Goal: Task Accomplishment & Management: Manage account settings

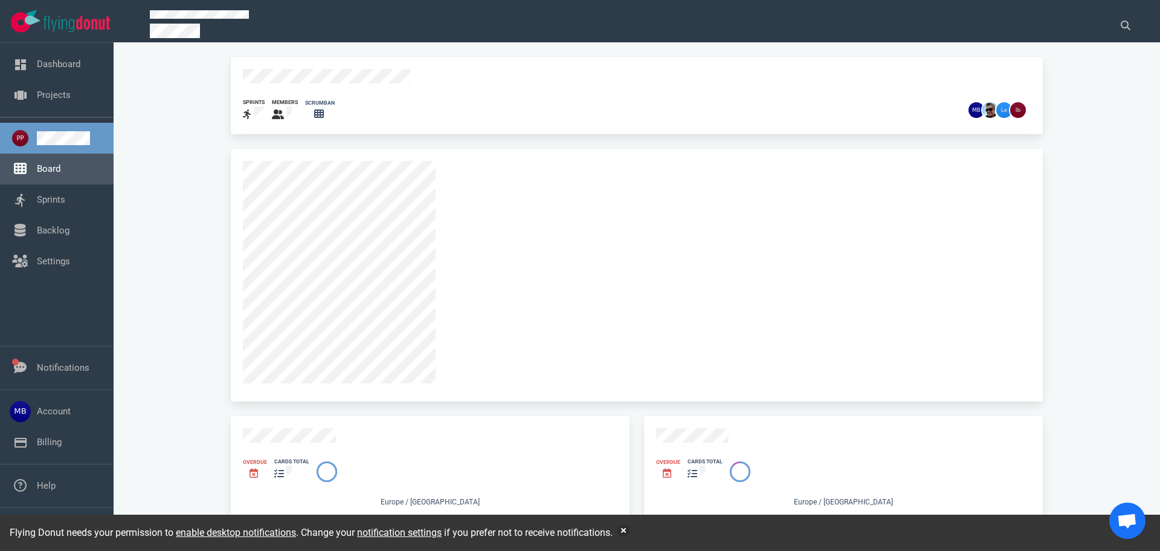
click at [60, 170] on link "Board" at bounding box center [49, 168] width 24 height 11
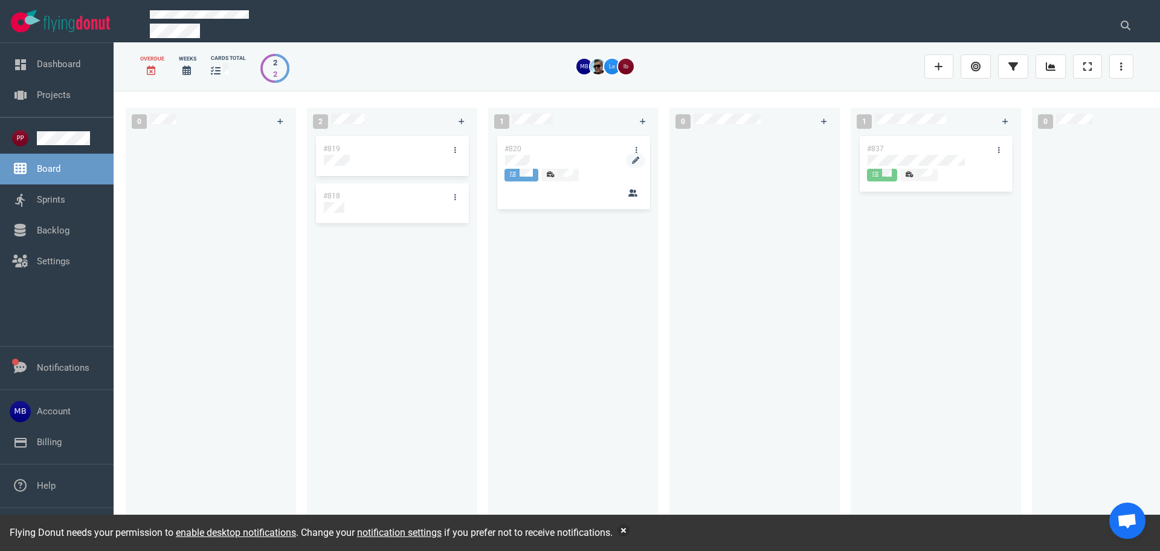
click at [535, 162] on div at bounding box center [573, 160] width 137 height 11
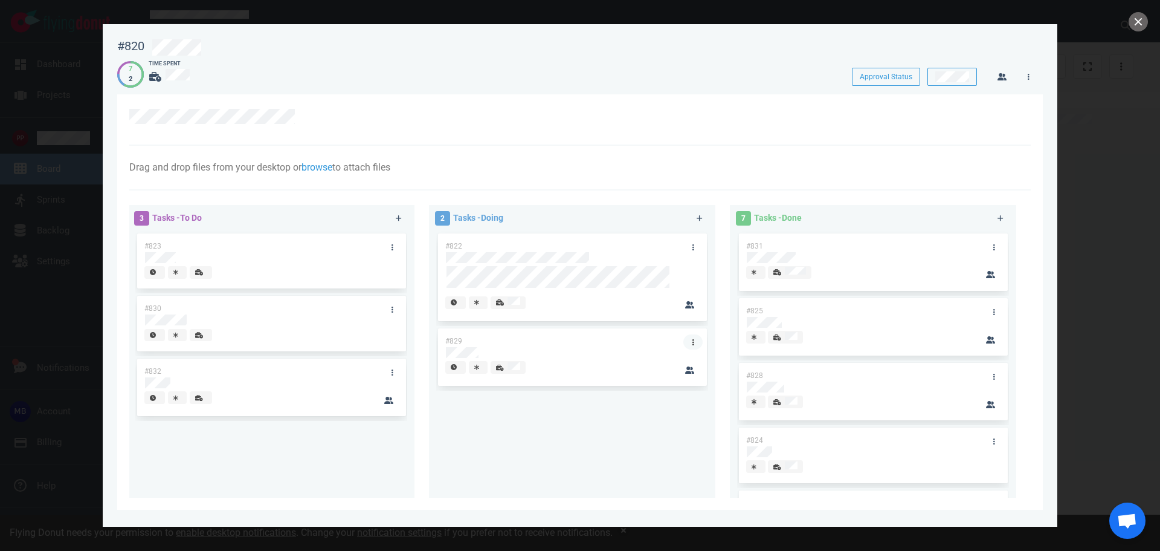
click at [693, 341] on icon at bounding box center [694, 341] width 2 height 7
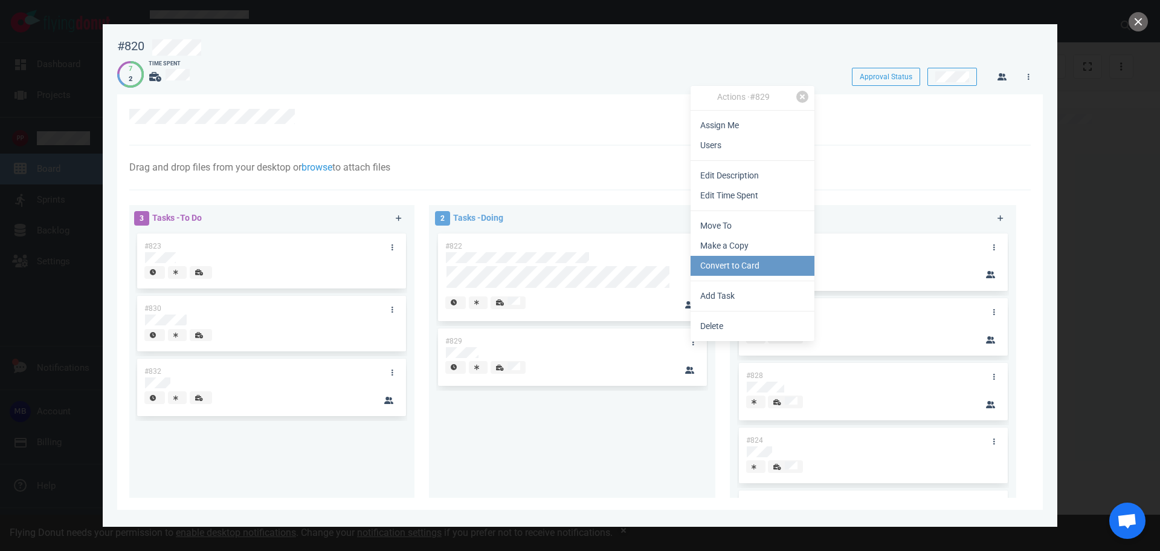
click at [746, 267] on link "Convert to Card" at bounding box center [753, 266] width 124 height 20
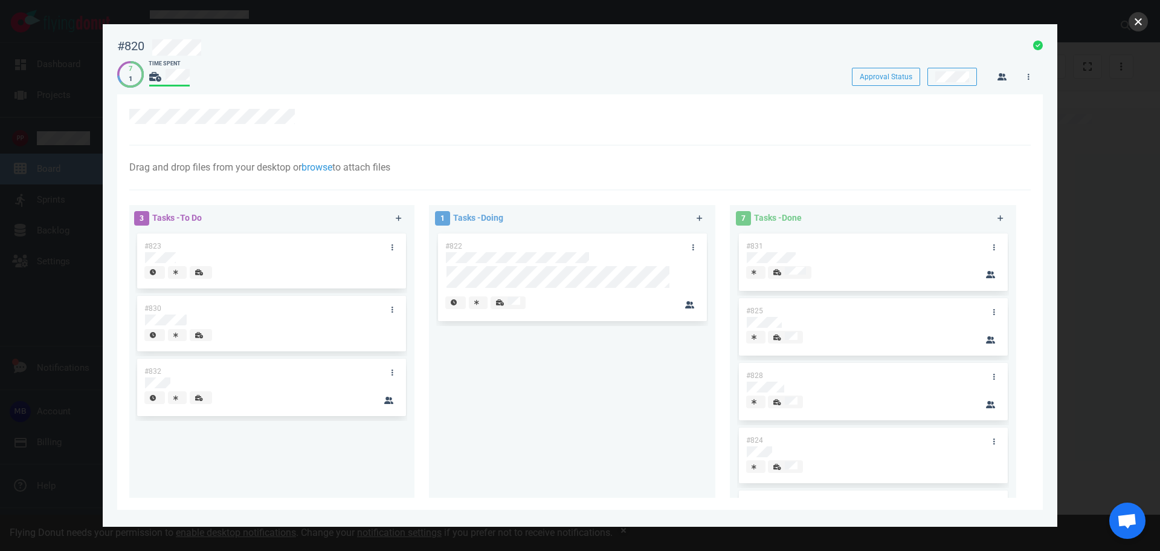
click at [1141, 16] on button "close" at bounding box center [1138, 21] width 19 height 19
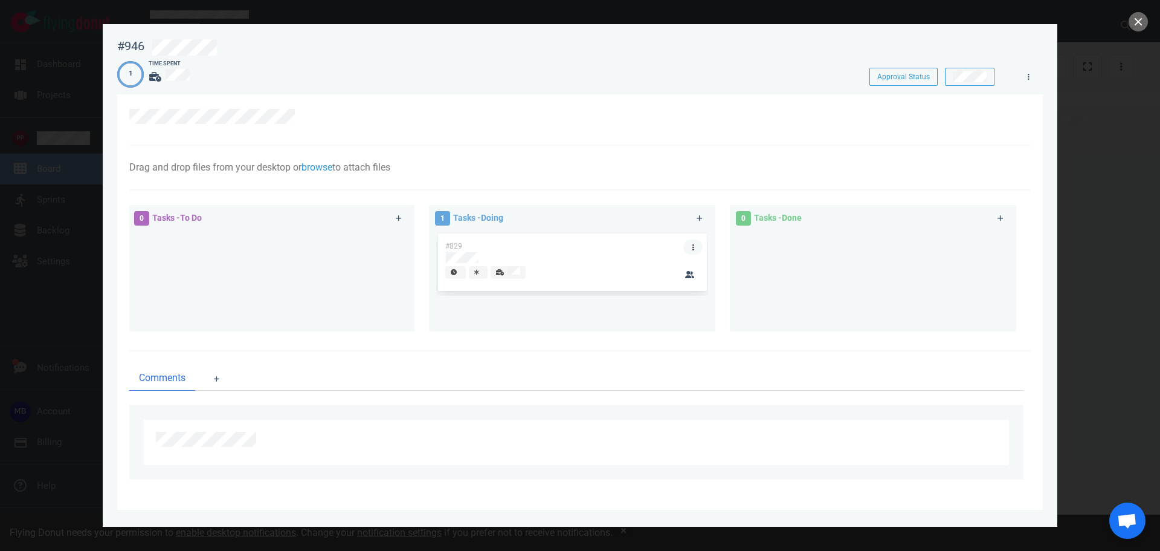
click at [697, 245] on link at bounding box center [692, 246] width 19 height 15
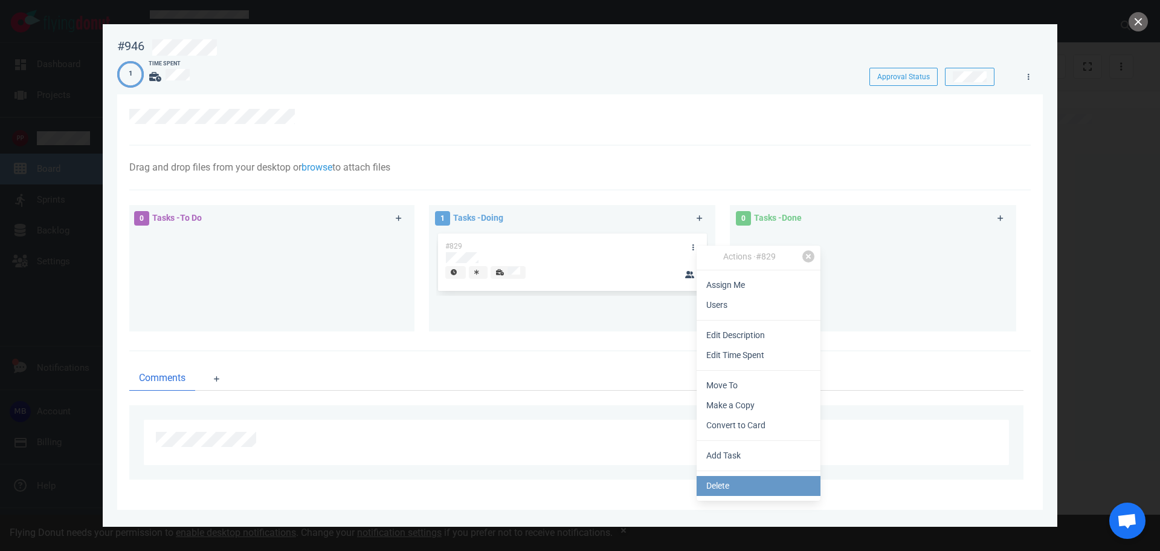
click at [728, 488] on link "Delete" at bounding box center [759, 486] width 124 height 20
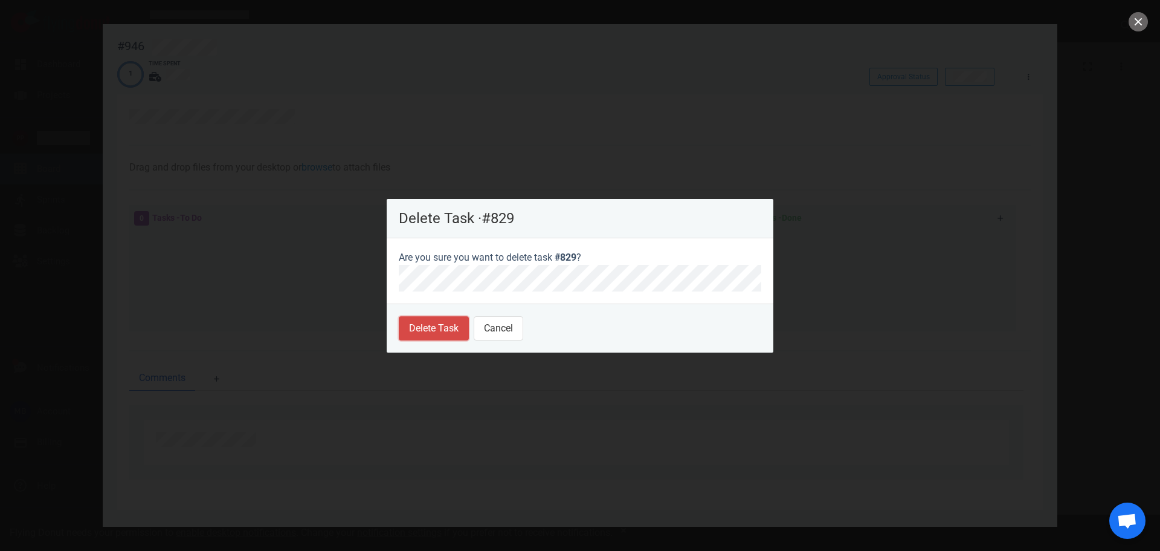
click at [404, 331] on button "Delete Task" at bounding box center [434, 328] width 70 height 24
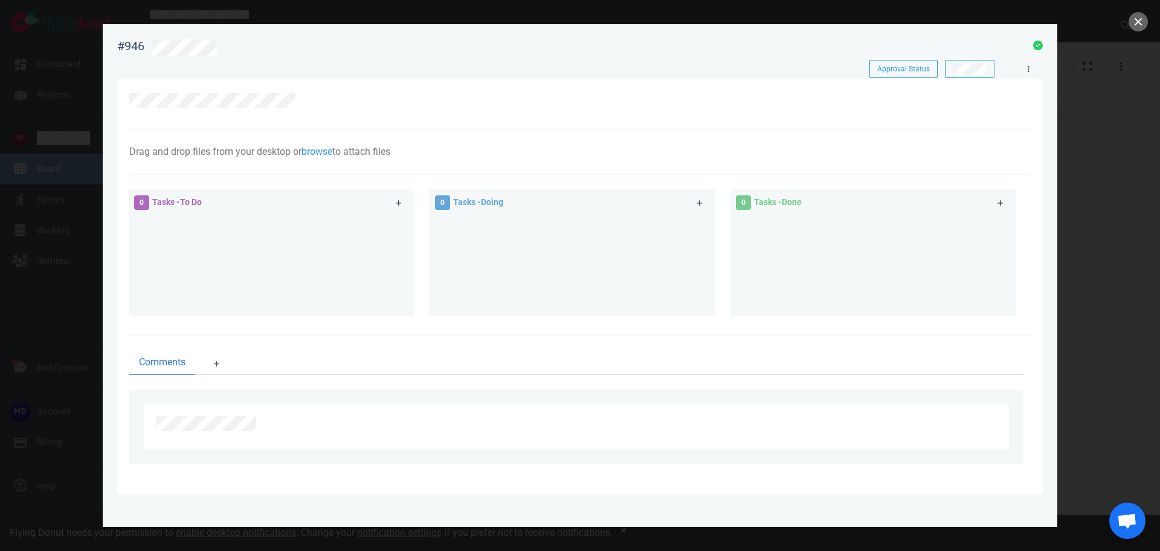
click at [1004, 204] on link at bounding box center [1000, 202] width 19 height 15
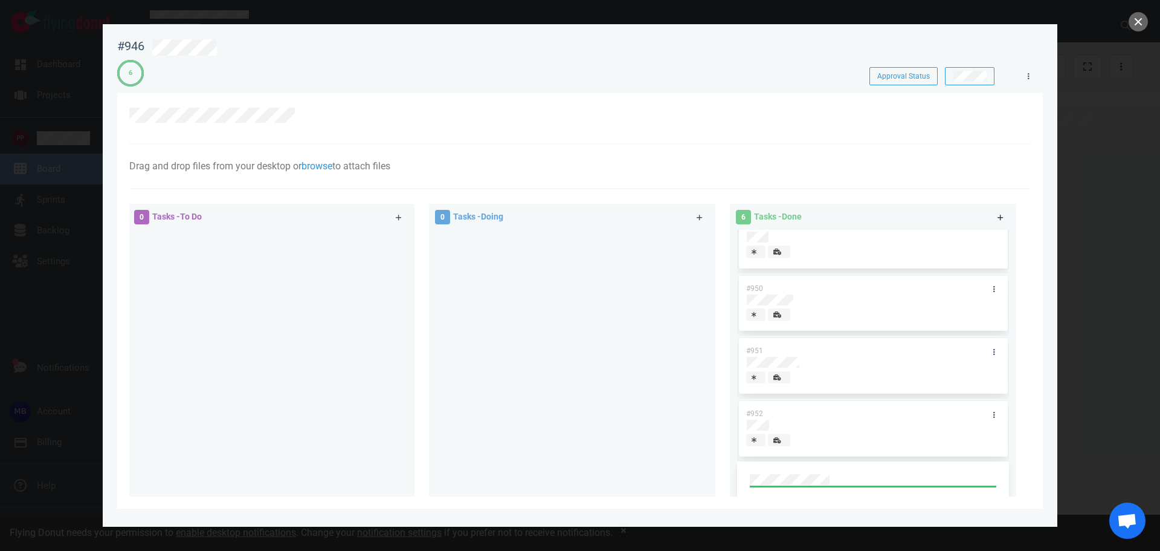
scroll to position [208, 0]
click at [697, 219] on icon at bounding box center [700, 217] width 7 height 7
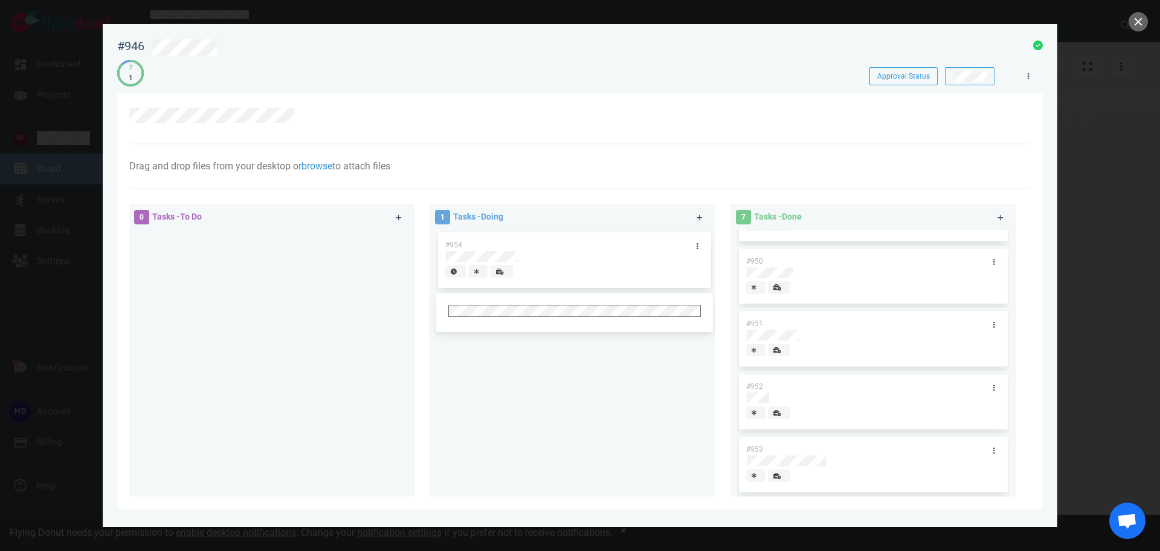
click at [564, 381] on div "#954" at bounding box center [574, 358] width 277 height 257
click at [780, 292] on div at bounding box center [778, 293] width 11 height 2
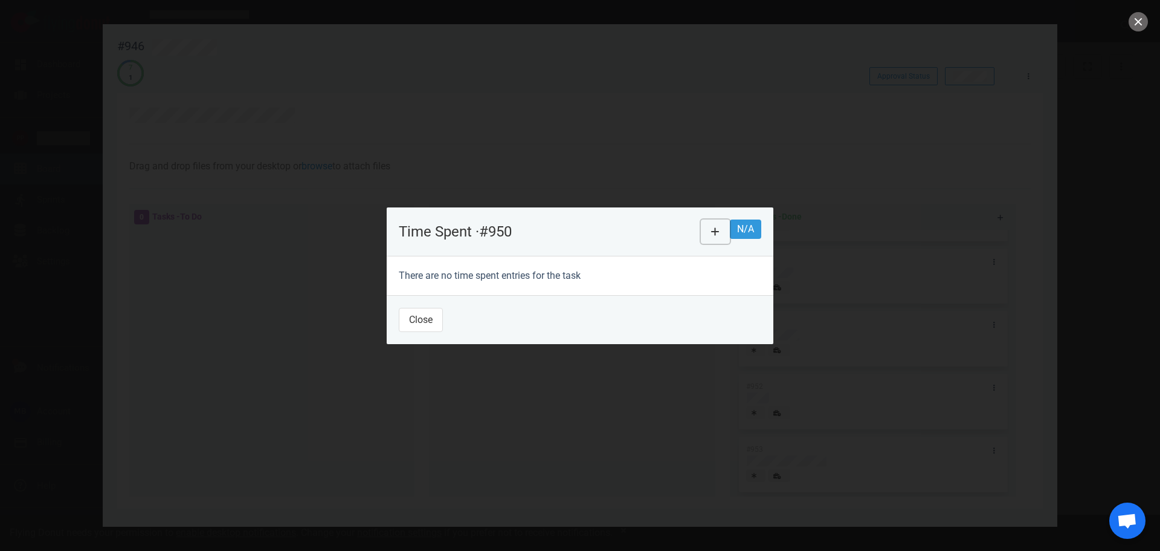
click at [720, 227] on icon at bounding box center [715, 232] width 8 height 10
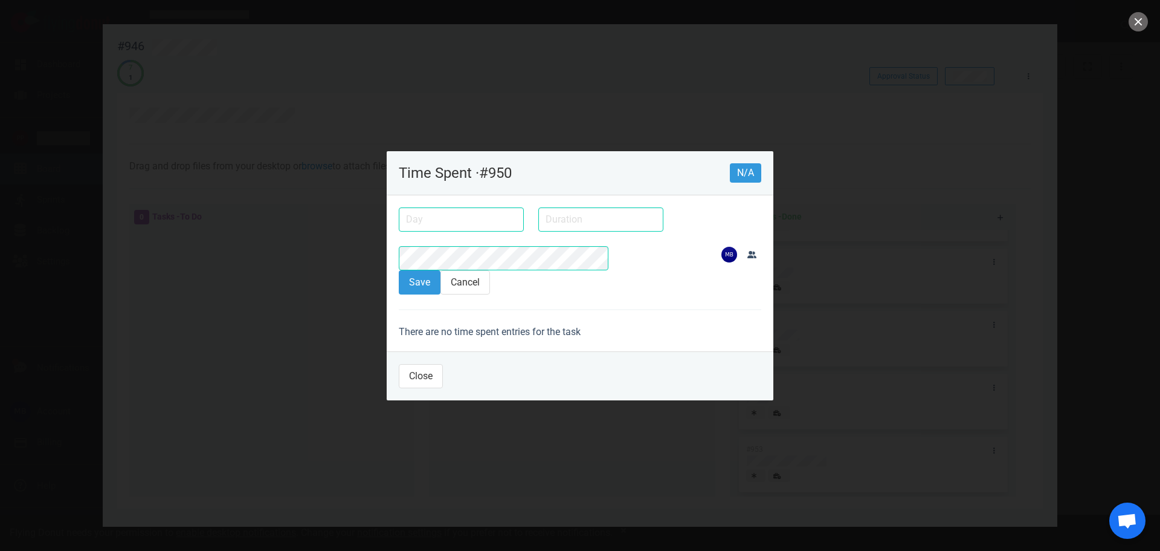
click at [538, 225] on input "text" at bounding box center [600, 219] width 125 height 24
type input "4h"
click at [399, 270] on button "Save" at bounding box center [420, 282] width 42 height 24
click at [415, 228] on input "text" at bounding box center [461, 219] width 125 height 24
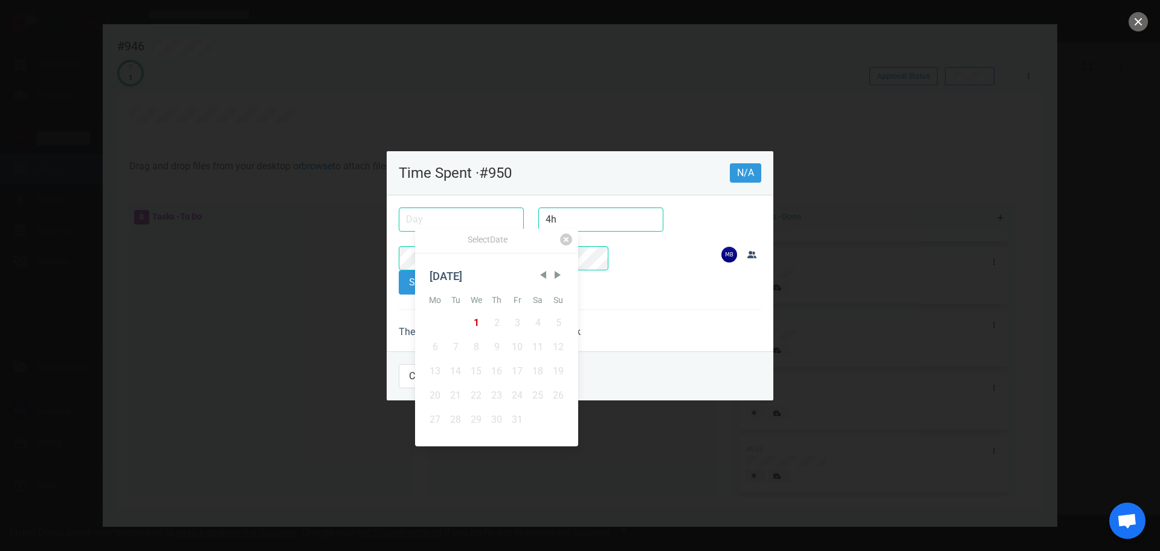
click at [482, 316] on div "1" at bounding box center [476, 323] width 21 height 24
type input "[DATE]"
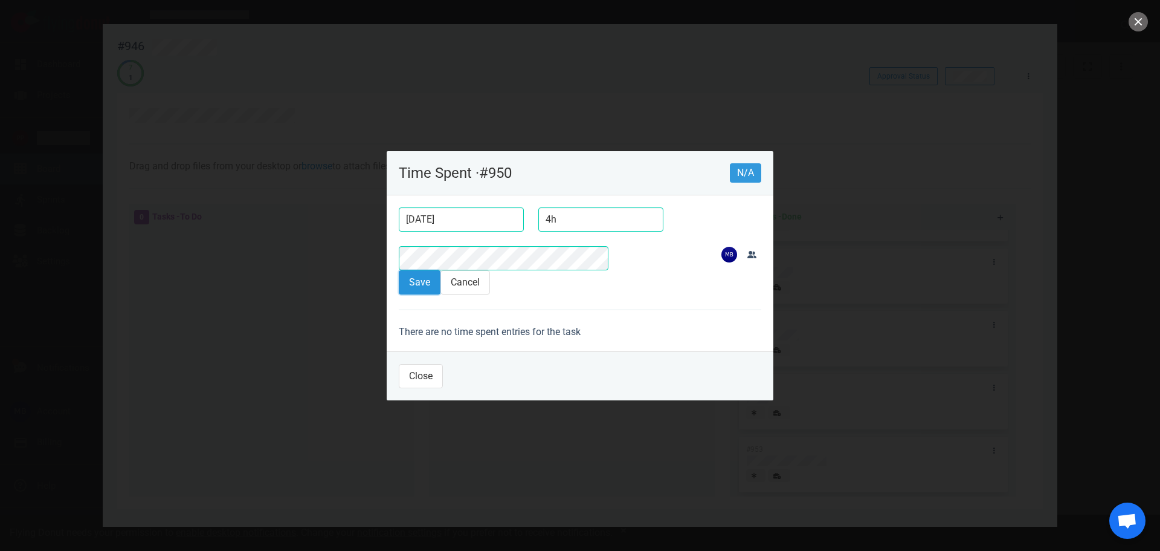
click at [399, 270] on button "Save" at bounding box center [420, 282] width 42 height 24
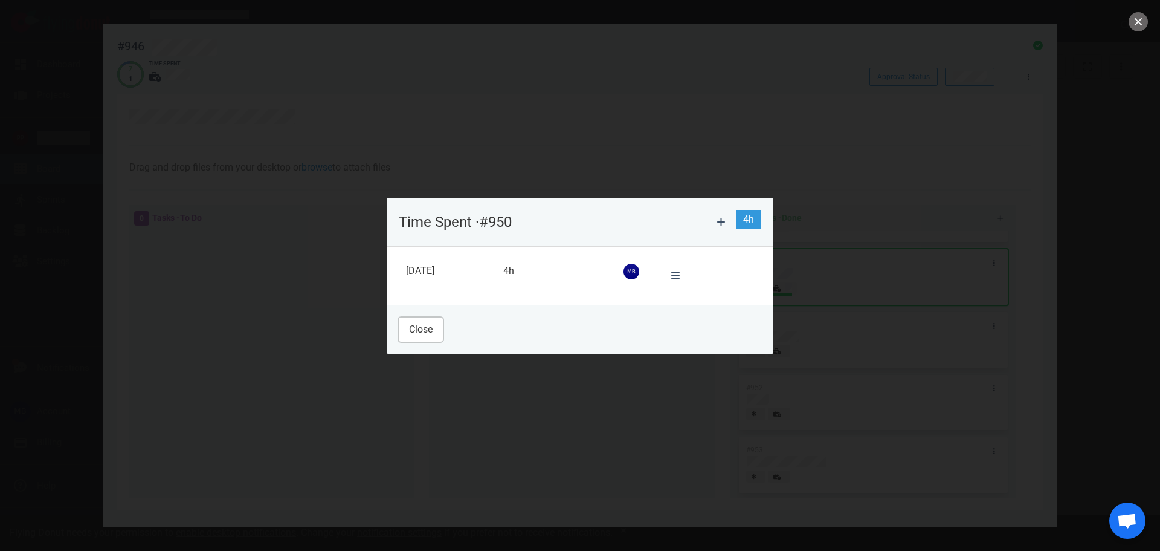
click at [399, 336] on button "Close" at bounding box center [421, 329] width 44 height 24
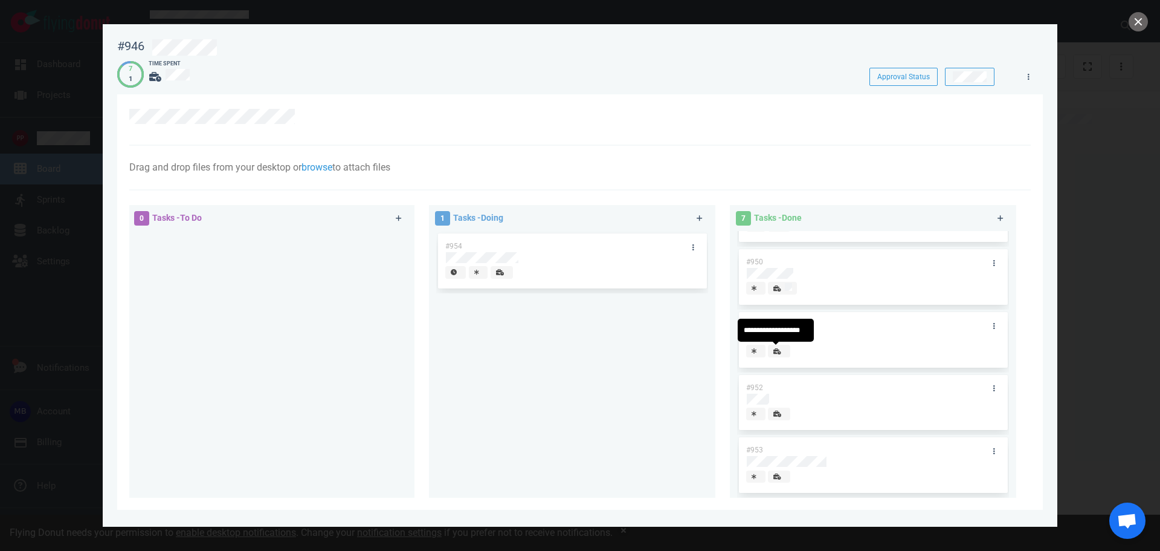
click at [784, 350] on span at bounding box center [779, 350] width 22 height 13
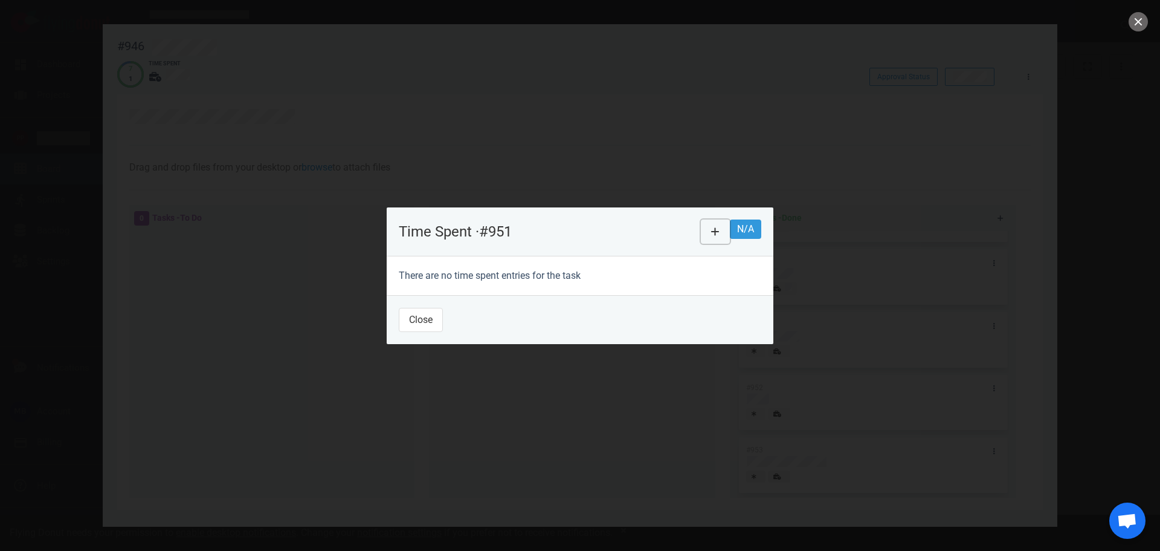
click at [720, 227] on icon at bounding box center [715, 232] width 8 height 10
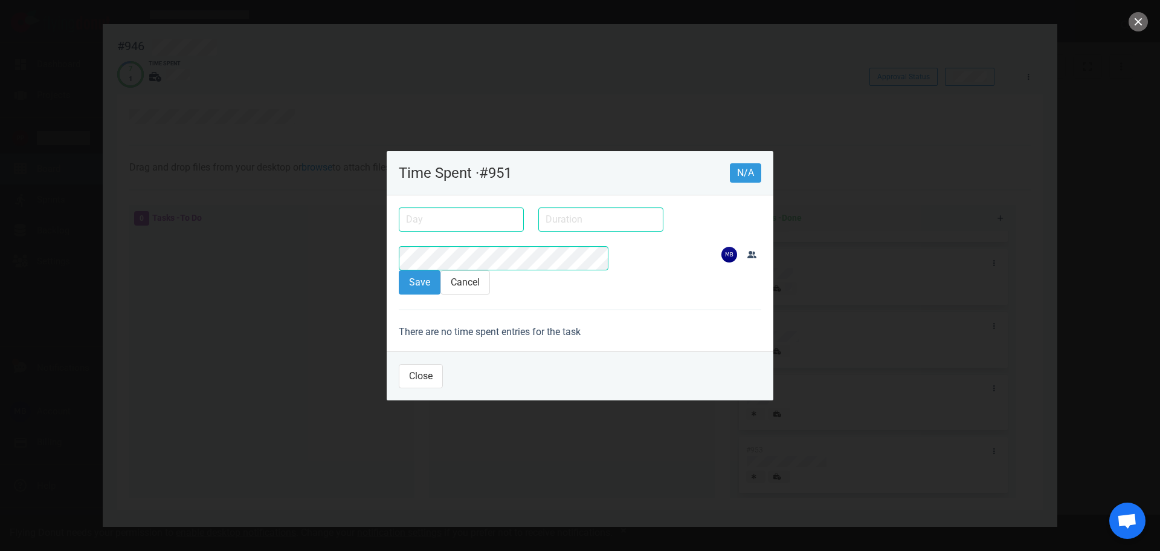
click at [538, 228] on input "text" at bounding box center [600, 219] width 125 height 24
type input "2h"
click at [423, 230] on input "text" at bounding box center [461, 219] width 125 height 24
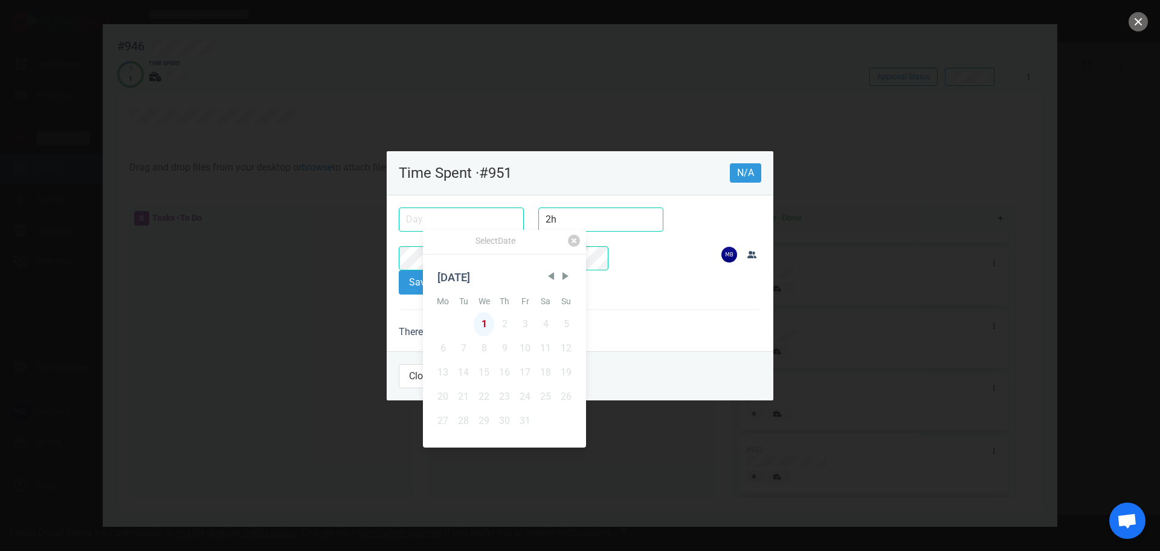
click at [488, 312] on div "1" at bounding box center [484, 324] width 21 height 24
type input "[DATE]"
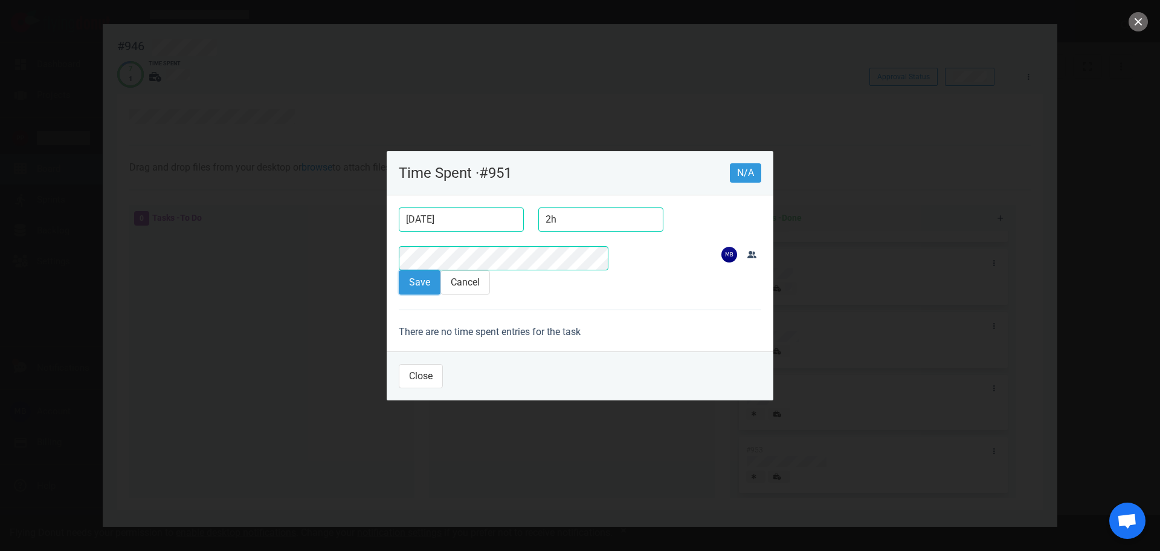
drag, startPoint x: 382, startPoint y: 265, endPoint x: 485, endPoint y: 299, distance: 108.0
click at [399, 270] on button "Save" at bounding box center [420, 282] width 42 height 24
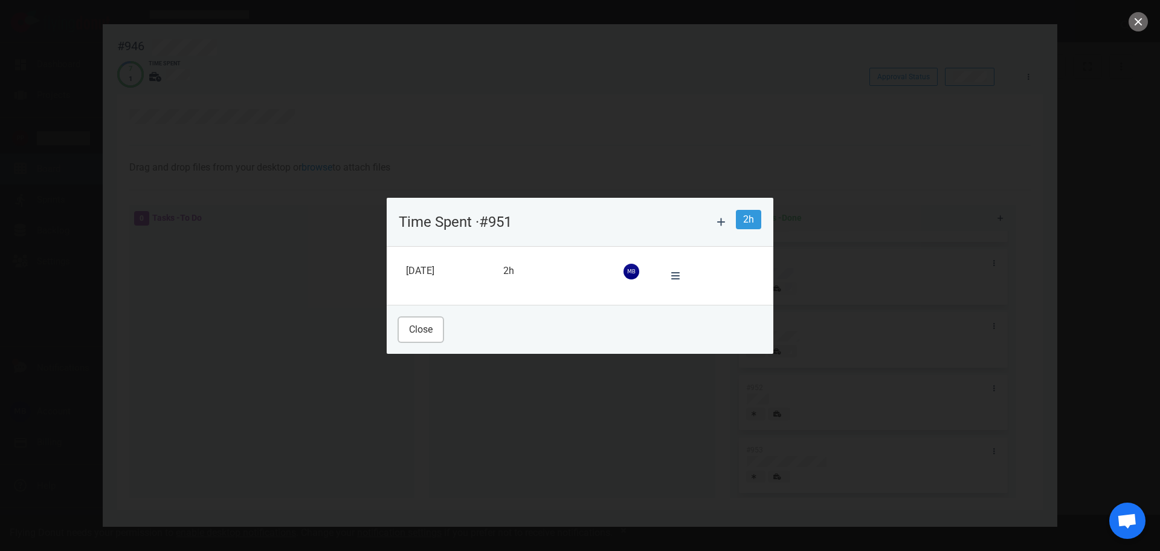
click at [407, 325] on button "Close" at bounding box center [421, 329] width 44 height 24
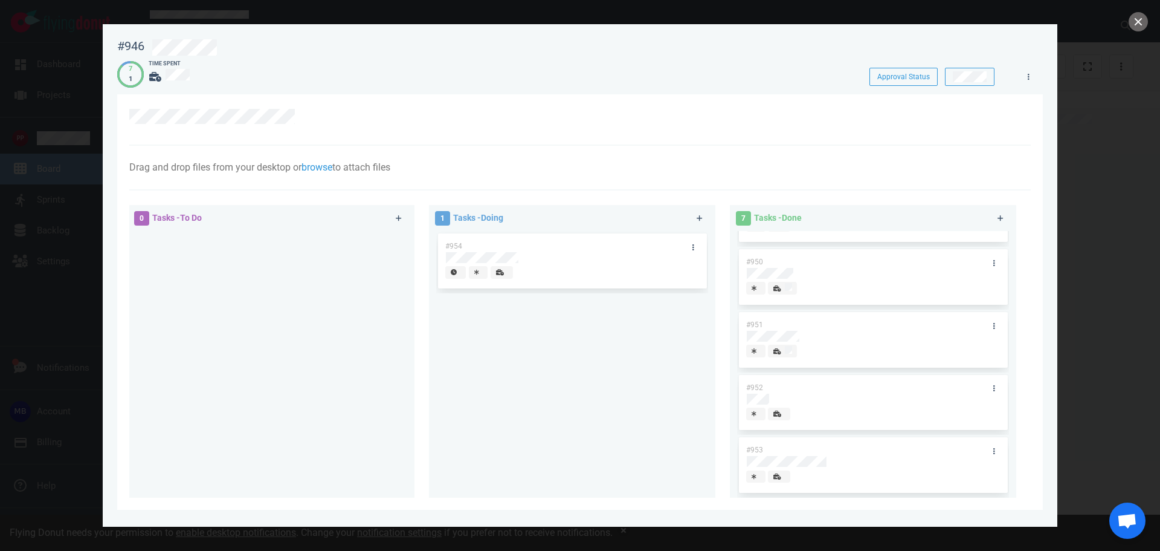
click at [773, 413] on icon at bounding box center [777, 413] width 8 height 6
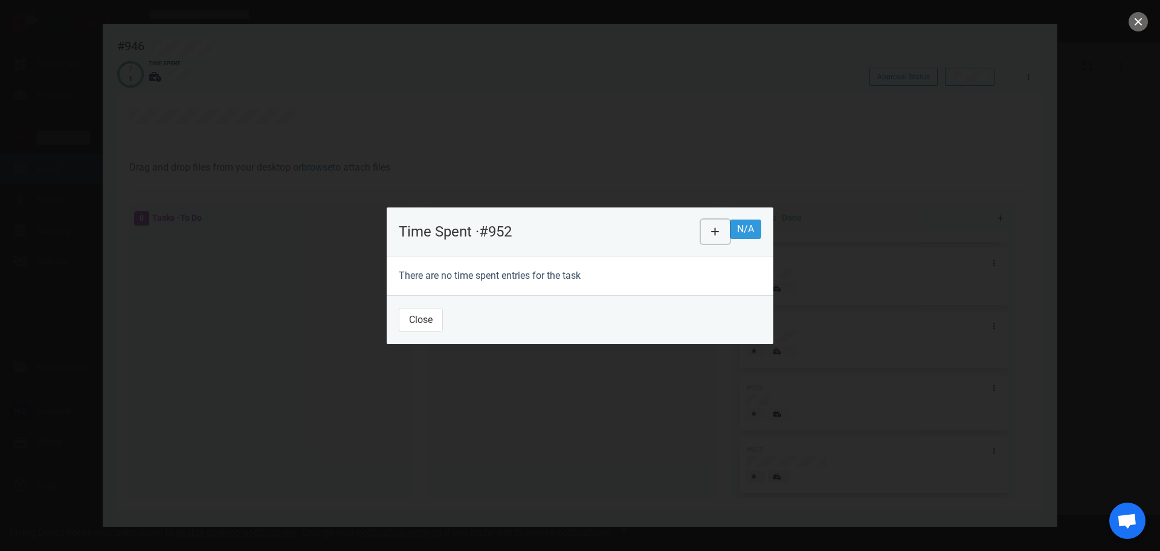
click at [730, 224] on button at bounding box center [715, 231] width 29 height 24
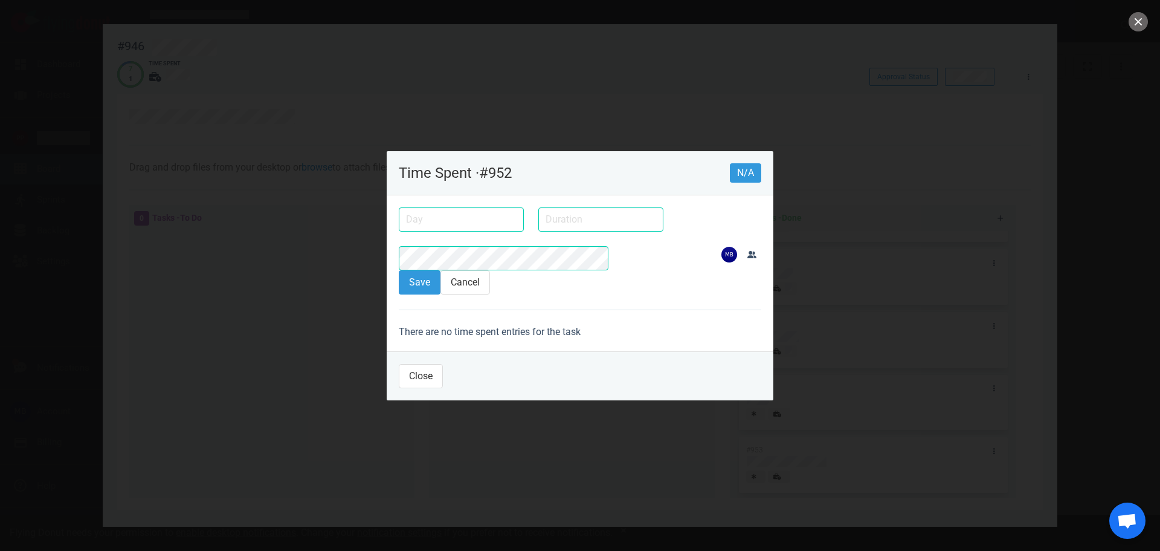
click at [538, 231] on input "text" at bounding box center [600, 219] width 125 height 24
click at [538, 230] on input "text" at bounding box center [600, 219] width 125 height 24
type input "3h"
click at [399, 231] on input "text" at bounding box center [461, 219] width 125 height 24
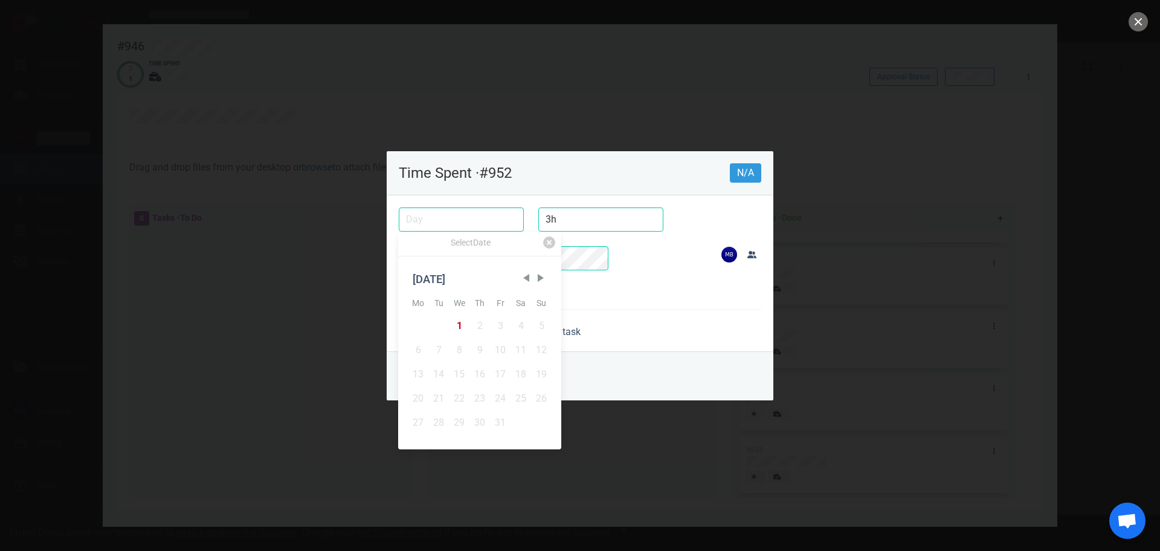
click at [465, 317] on div "1" at bounding box center [459, 326] width 21 height 24
type input "[DATE]"
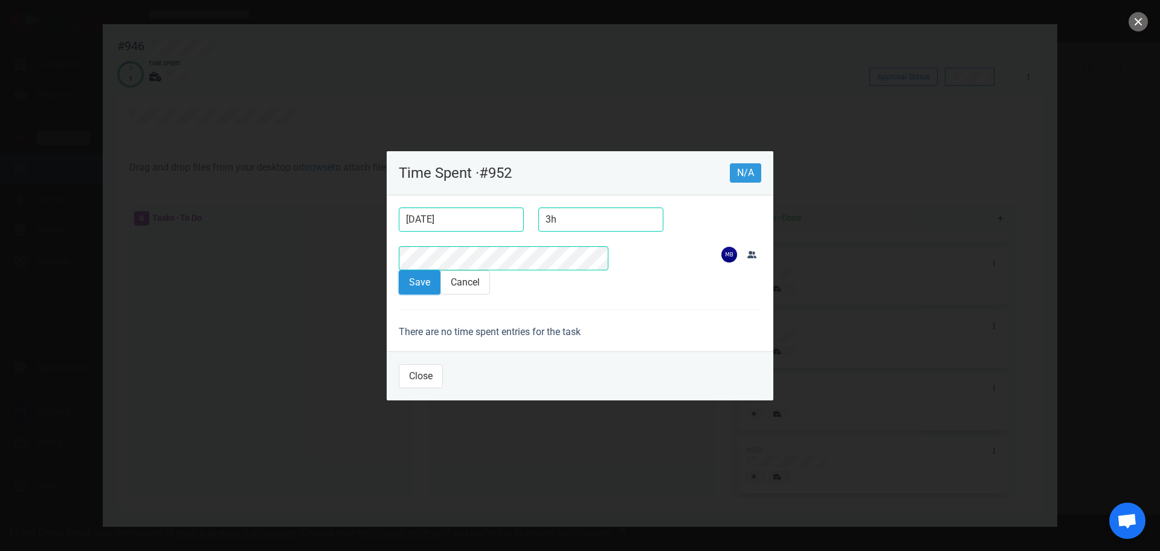
click at [399, 270] on button "Save" at bounding box center [420, 282] width 42 height 24
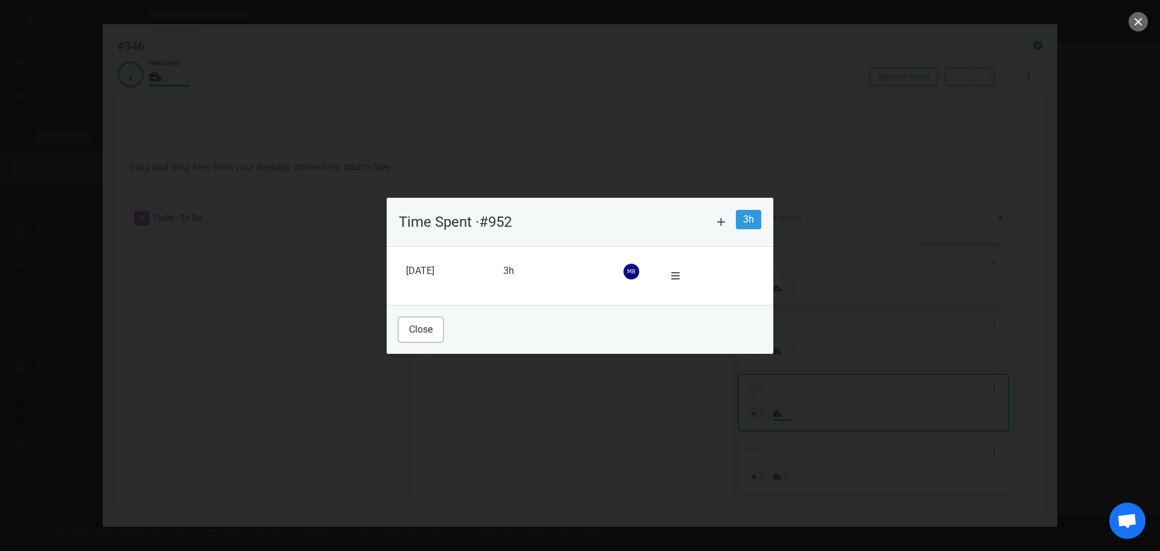
drag, startPoint x: 396, startPoint y: 314, endPoint x: 451, endPoint y: 328, distance: 57.2
click at [399, 317] on button "Close" at bounding box center [421, 329] width 44 height 24
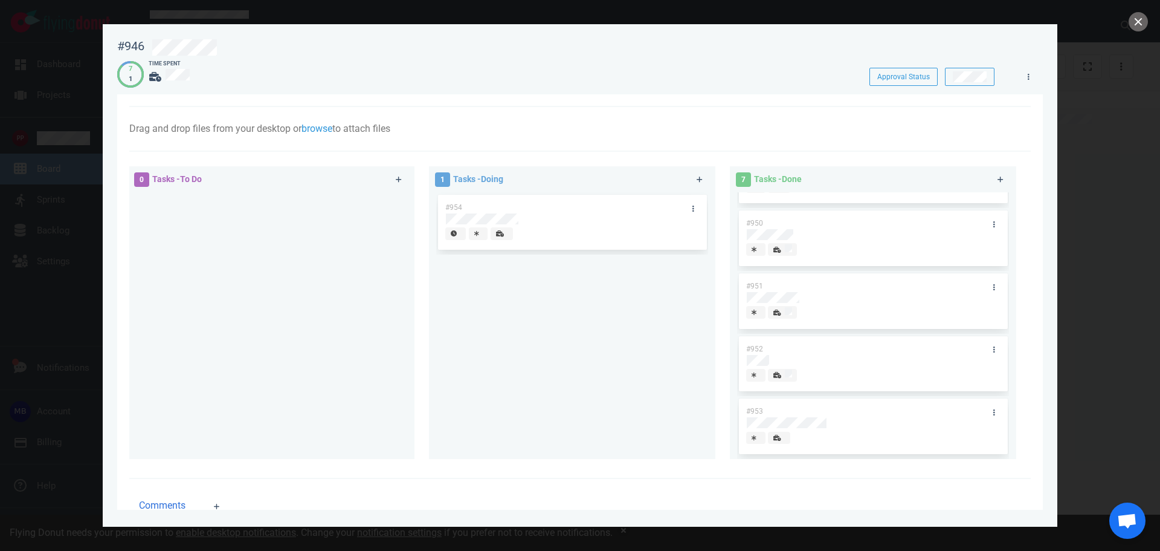
scroll to position [60, 0]
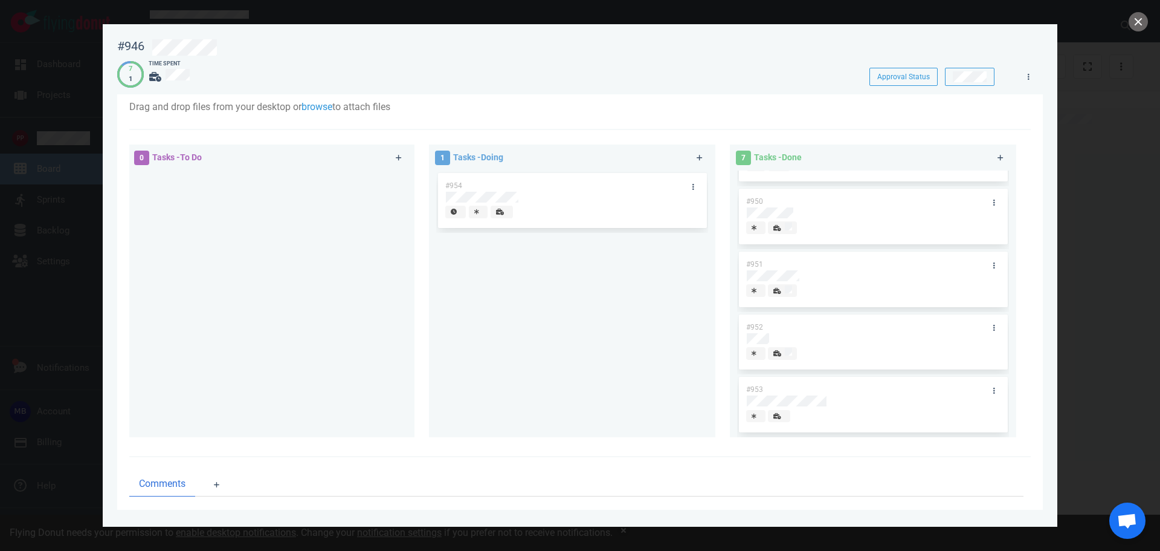
click at [782, 412] on span at bounding box center [779, 416] width 22 height 13
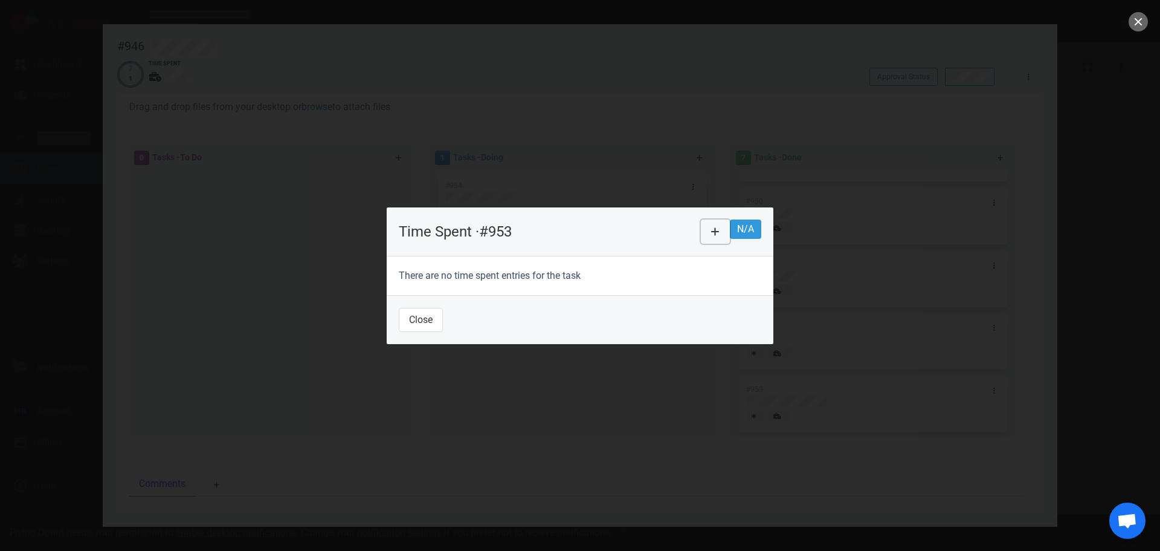
click at [720, 227] on icon at bounding box center [715, 232] width 8 height 10
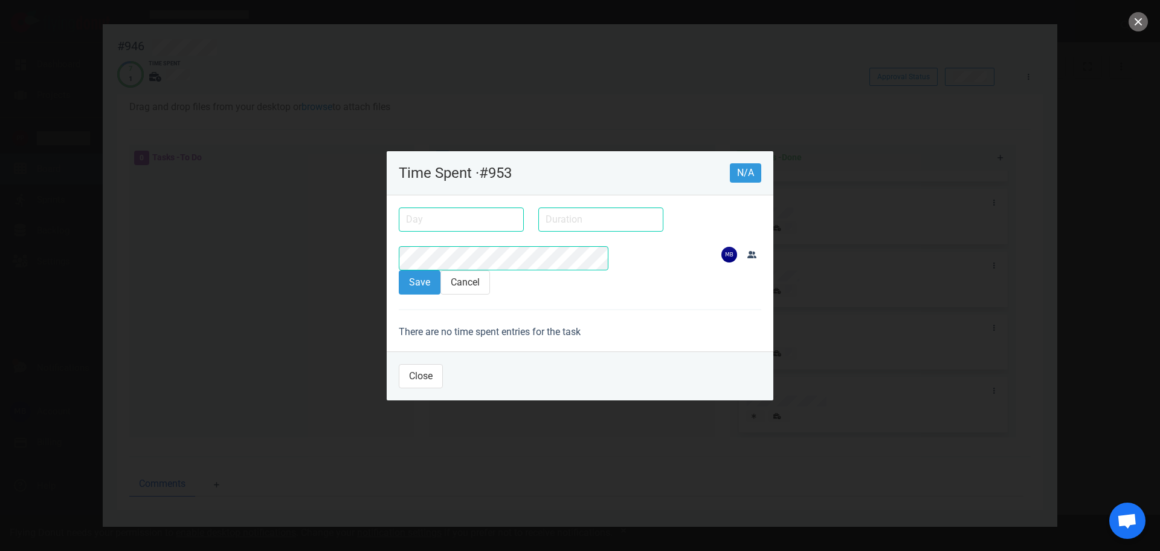
click at [538, 226] on input "text" at bounding box center [600, 219] width 125 height 24
type input "30m"
click at [399, 231] on input "text" at bounding box center [461, 219] width 125 height 24
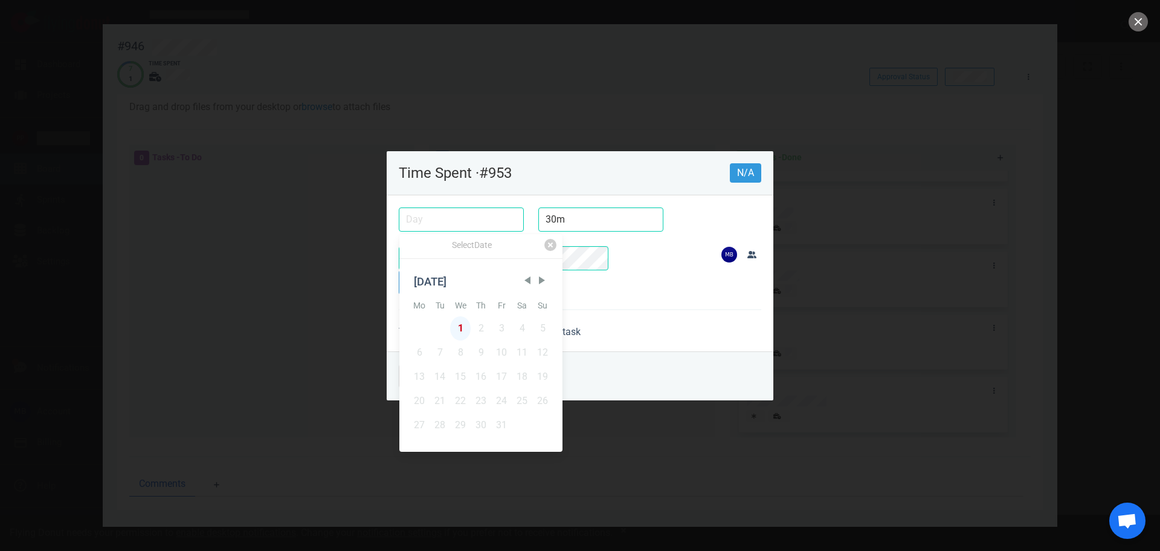
click at [471, 325] on div "1" at bounding box center [460, 328] width 21 height 24
type input "[DATE]"
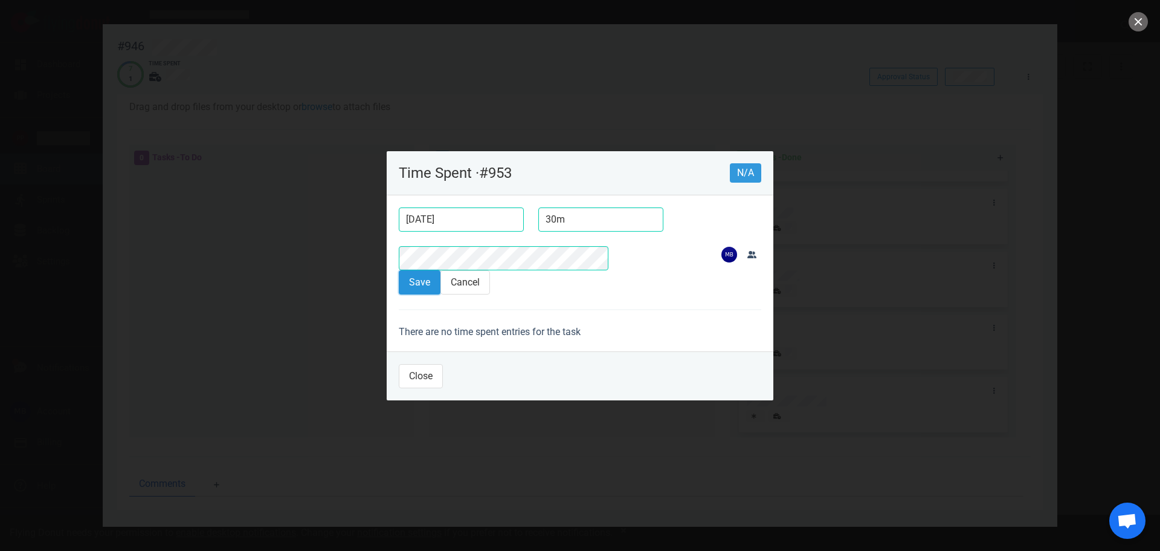
click at [399, 270] on button "Save" at bounding box center [420, 282] width 42 height 24
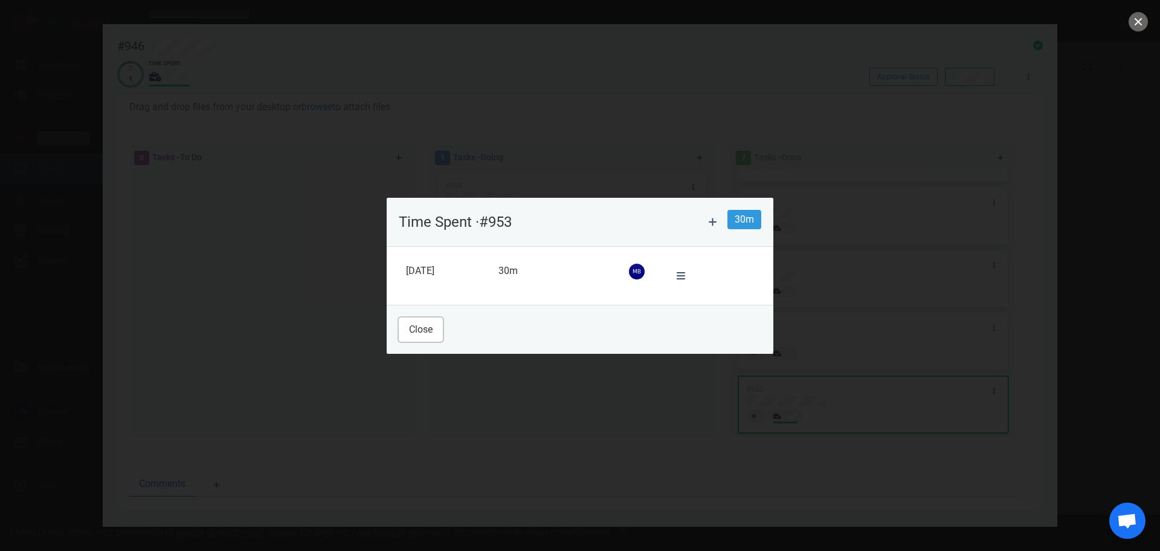
click at [399, 329] on button "Close" at bounding box center [421, 329] width 44 height 24
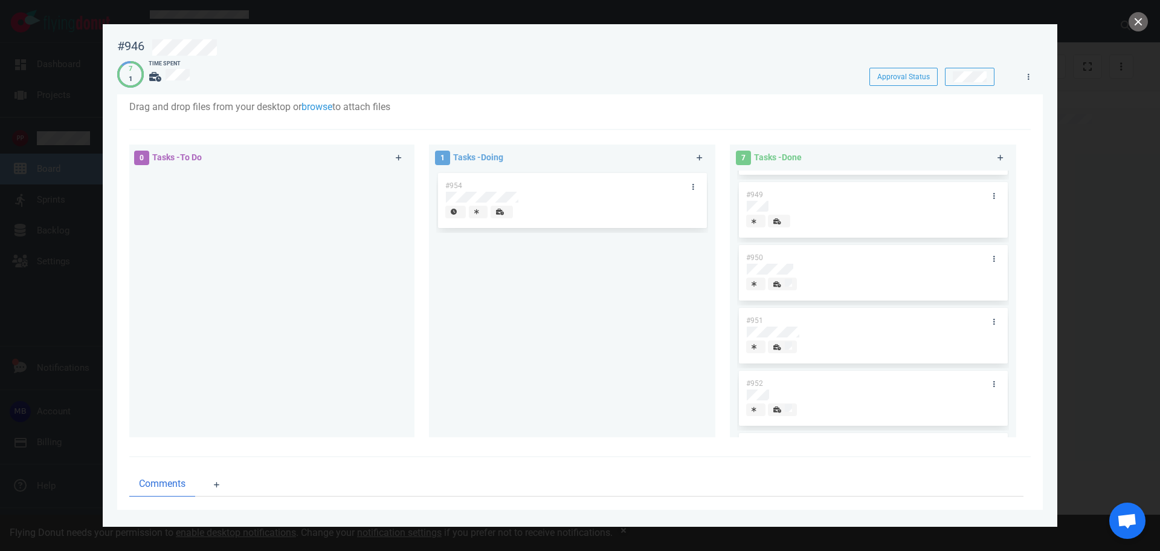
scroll to position [0, 0]
click at [780, 335] on div at bounding box center [778, 337] width 11 height 11
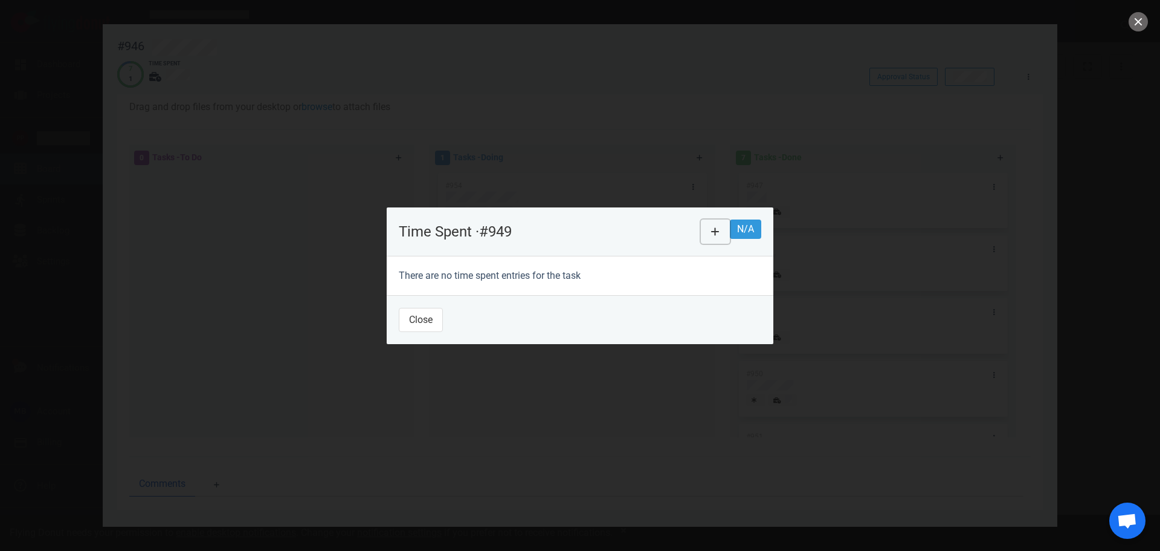
click at [730, 219] on button at bounding box center [715, 231] width 29 height 24
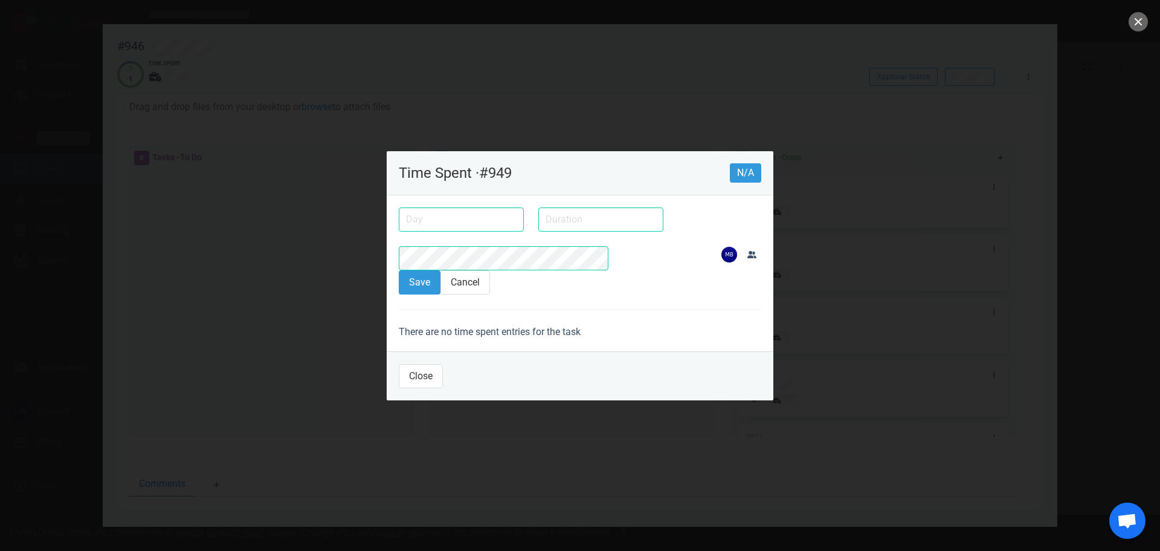
click at [538, 225] on input "text" at bounding box center [600, 219] width 125 height 24
type input "15m"
click at [401, 231] on input "text" at bounding box center [461, 219] width 125 height 24
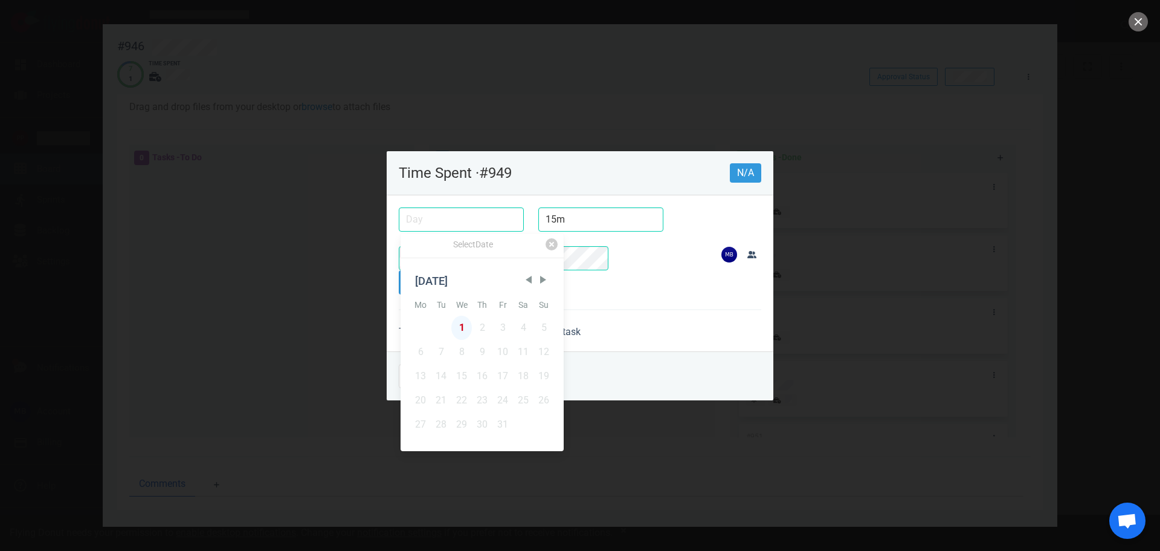
click at [460, 320] on div "1" at bounding box center [461, 327] width 21 height 24
type input "[DATE]"
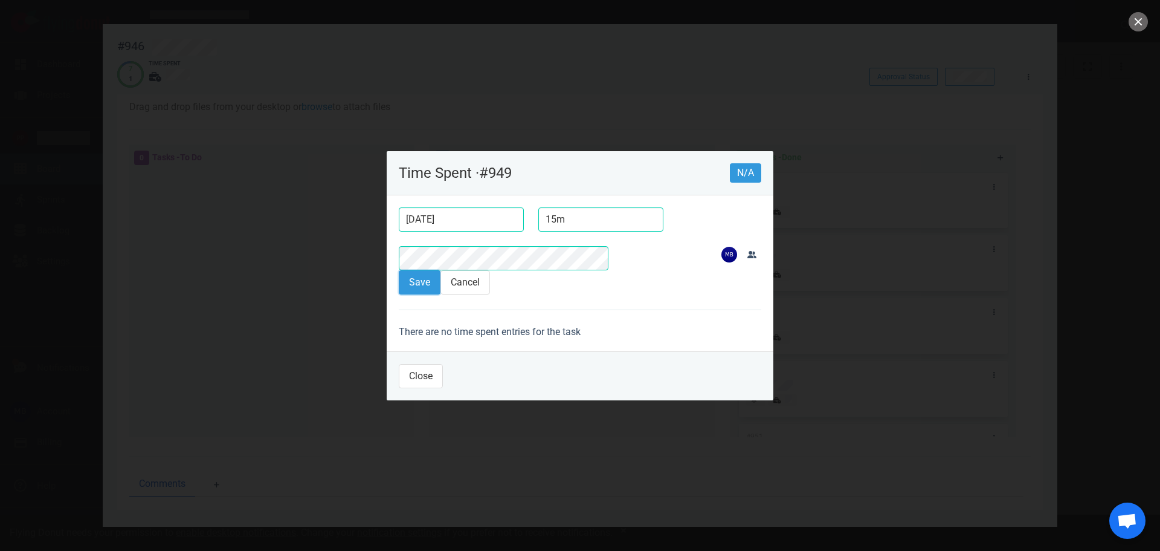
drag, startPoint x: 379, startPoint y: 265, endPoint x: 390, endPoint y: 289, distance: 26.2
click at [399, 270] on button "Save" at bounding box center [420, 282] width 42 height 24
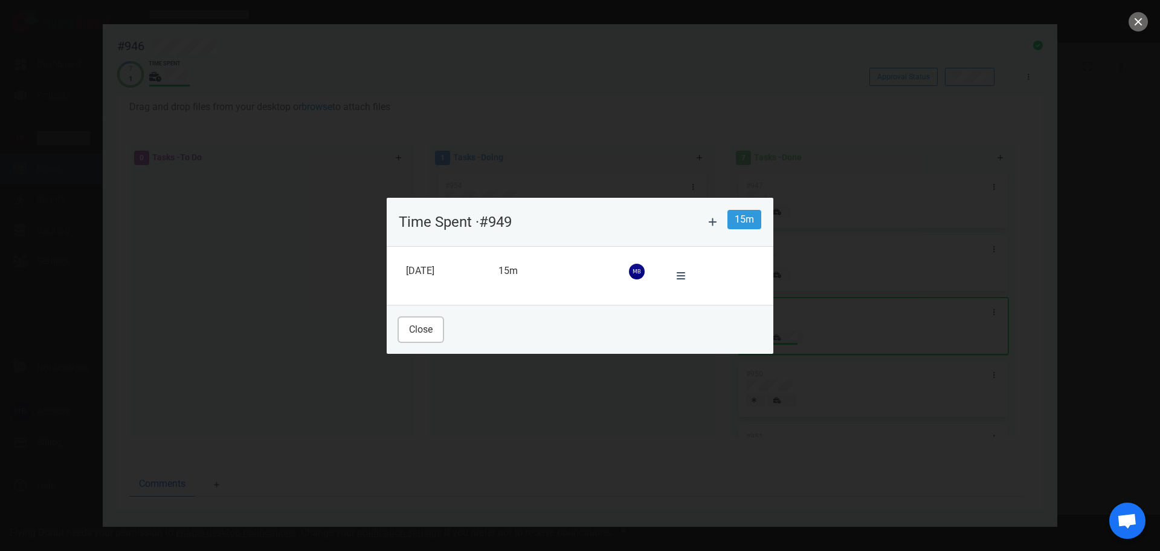
click at [399, 326] on button "Close" at bounding box center [421, 329] width 44 height 24
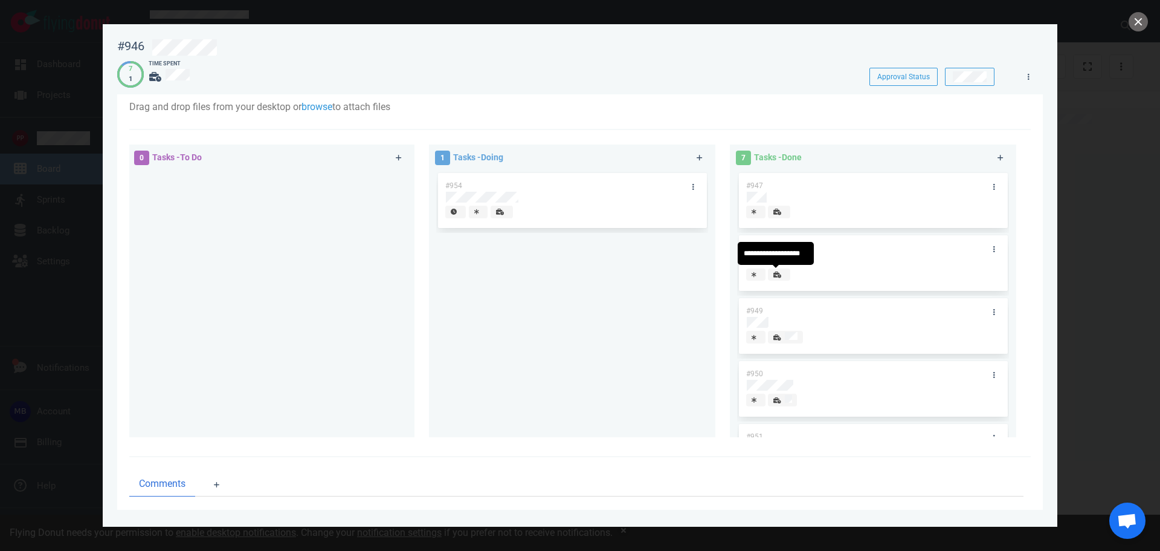
click at [769, 274] on span at bounding box center [779, 274] width 22 height 13
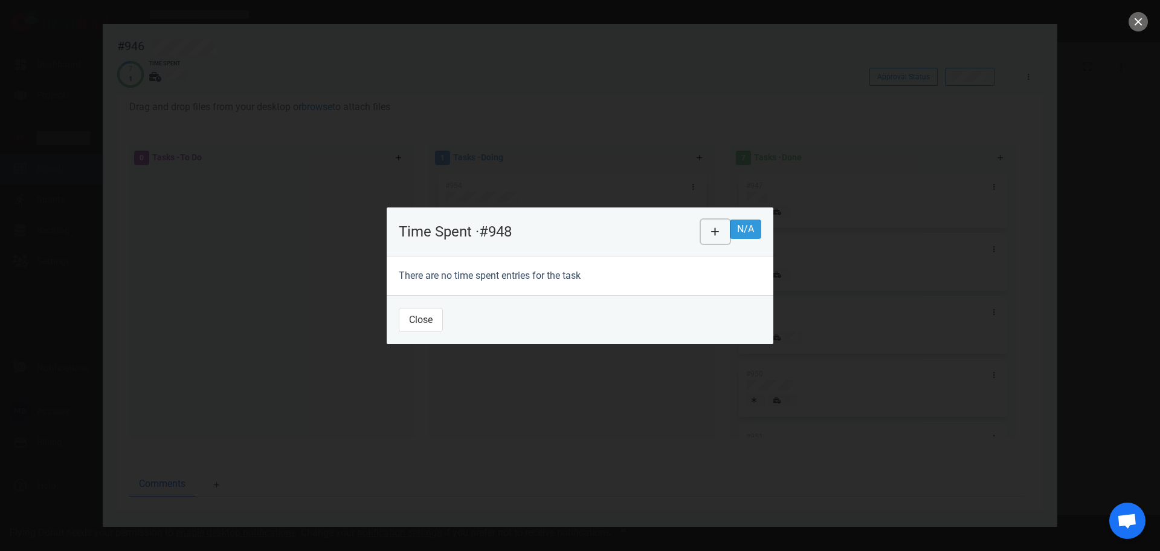
click at [720, 227] on icon at bounding box center [715, 232] width 8 height 10
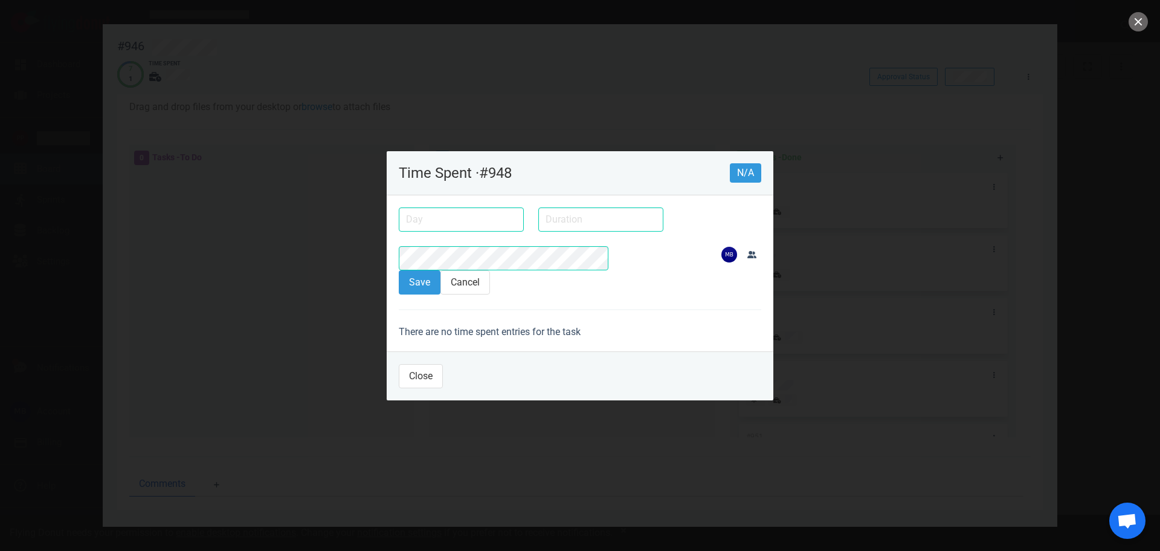
click at [538, 220] on input "text" at bounding box center [600, 219] width 125 height 24
click at [538, 224] on input "text" at bounding box center [600, 219] width 125 height 24
type input "30m"
click at [410, 231] on input "text" at bounding box center [461, 219] width 125 height 24
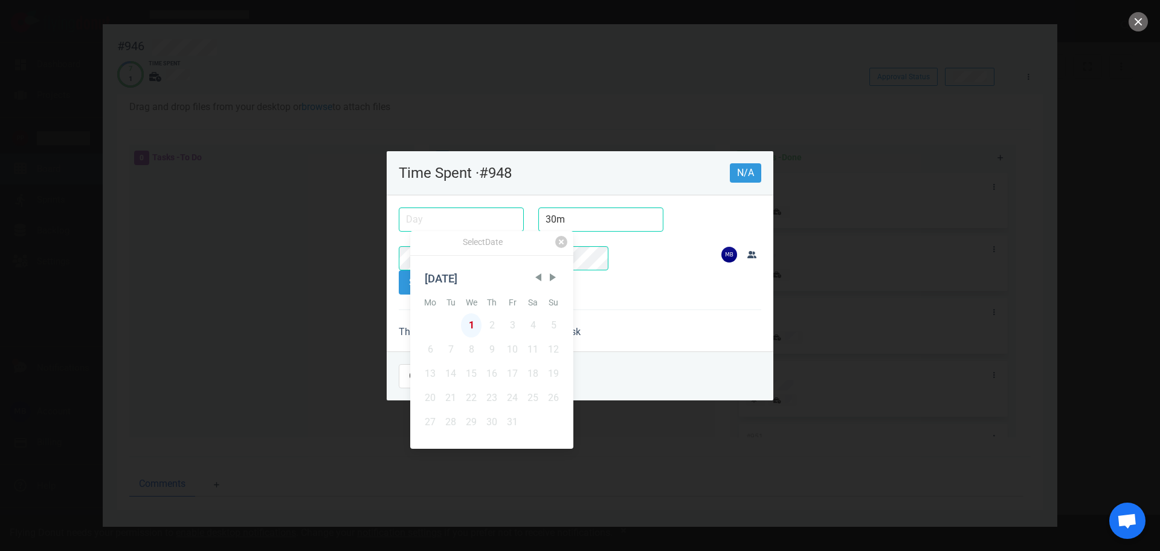
click at [479, 317] on div "1" at bounding box center [471, 325] width 21 height 24
type input "[DATE]"
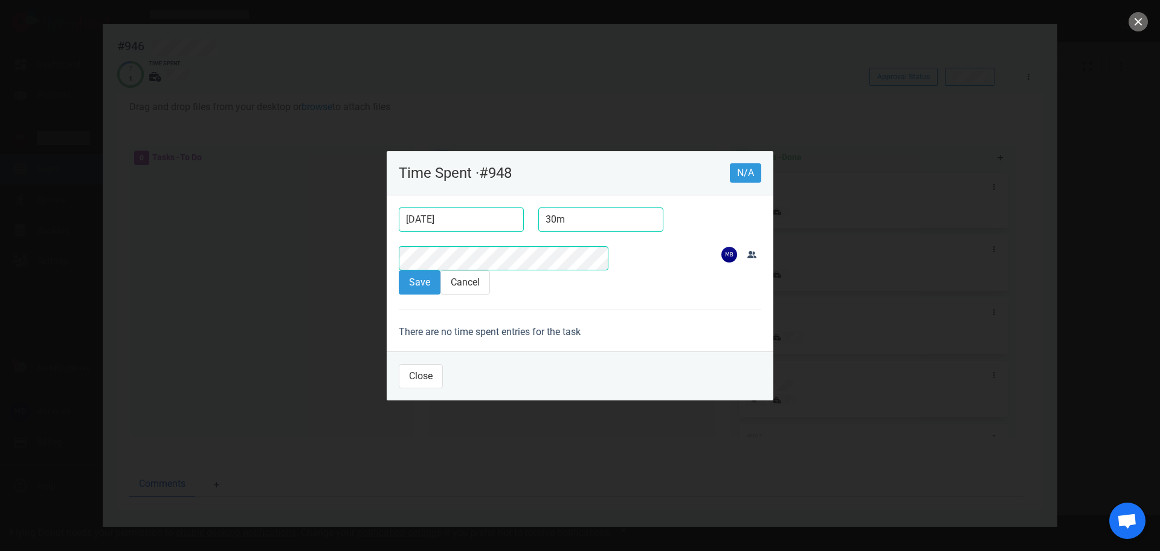
click at [407, 270] on section "Save Cancel" at bounding box center [580, 282] width 363 height 24
click at [401, 270] on button "Save" at bounding box center [420, 282] width 42 height 24
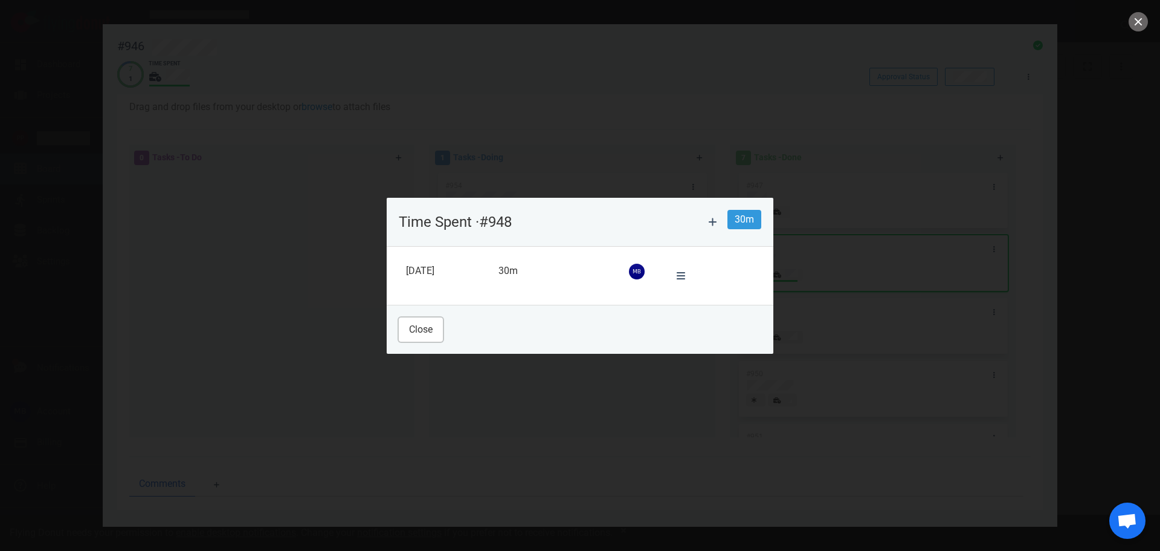
click at [399, 333] on button "Close" at bounding box center [421, 329] width 44 height 24
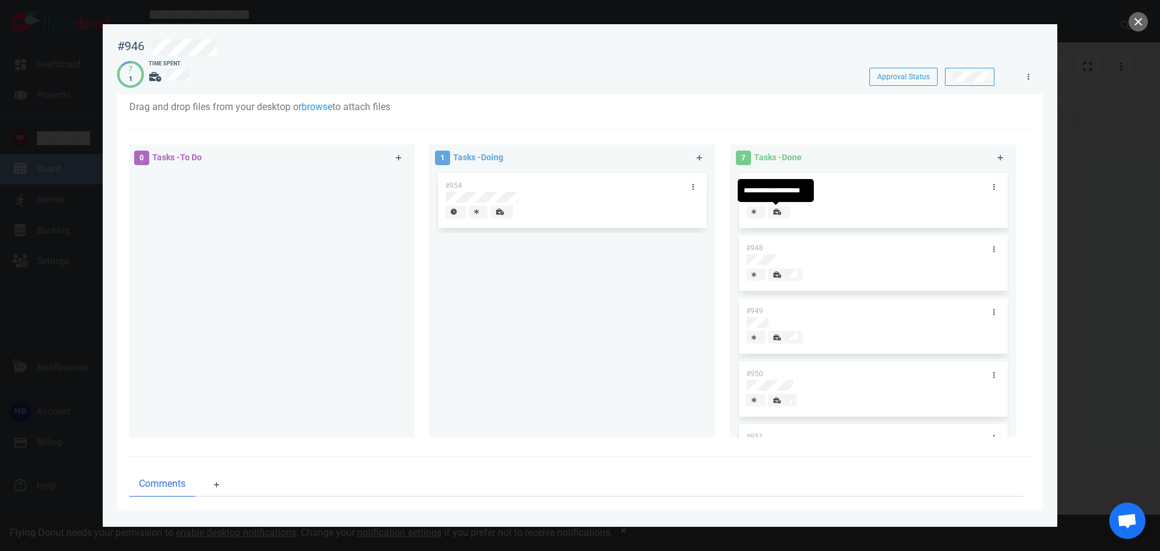
click at [773, 213] on div at bounding box center [779, 212] width 13 height 14
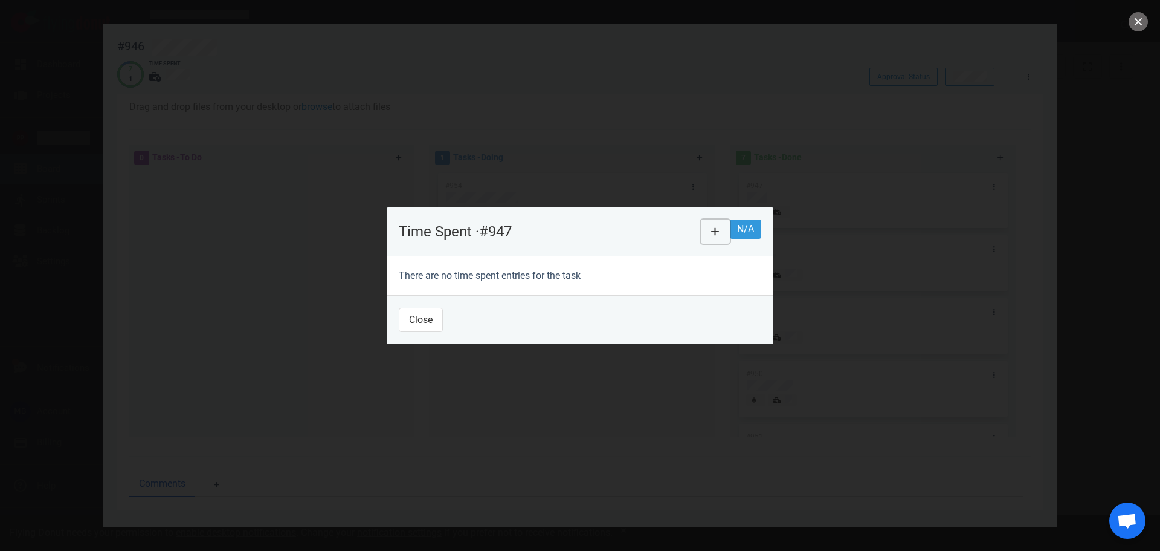
click at [719, 227] on icon at bounding box center [715, 231] width 8 height 8
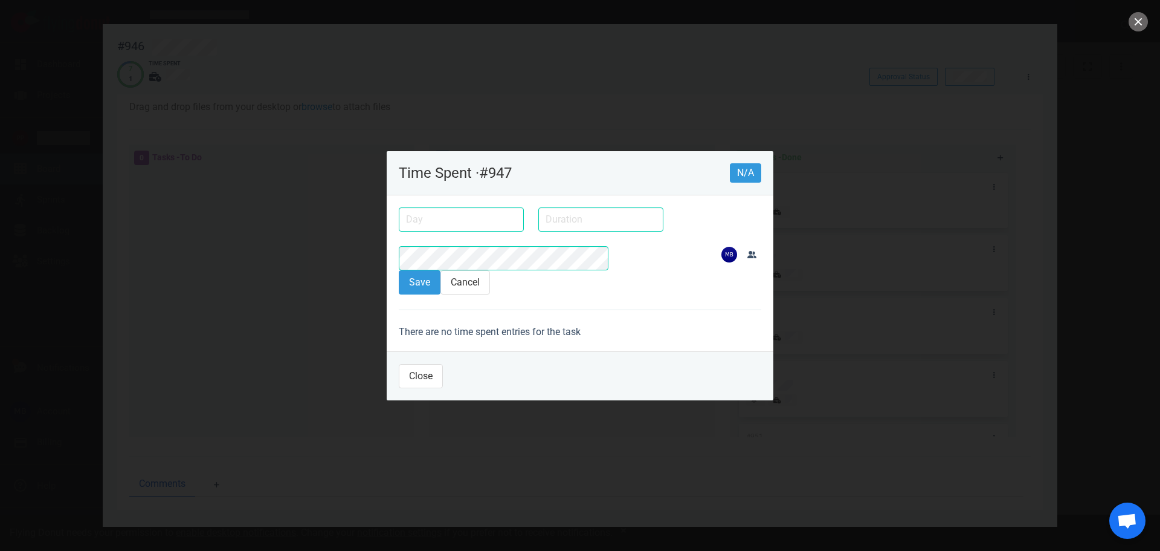
click at [538, 231] on input "text" at bounding box center [600, 219] width 125 height 24
type input "8h"
click at [409, 228] on input "text" at bounding box center [461, 219] width 125 height 24
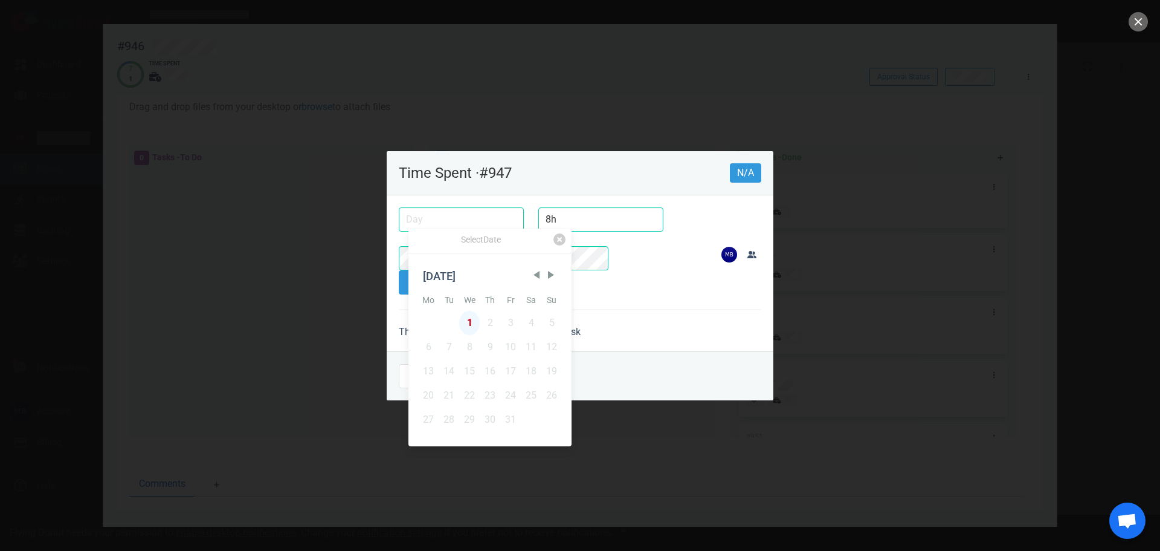
click at [480, 325] on div "1" at bounding box center [469, 323] width 21 height 24
type input "[DATE]"
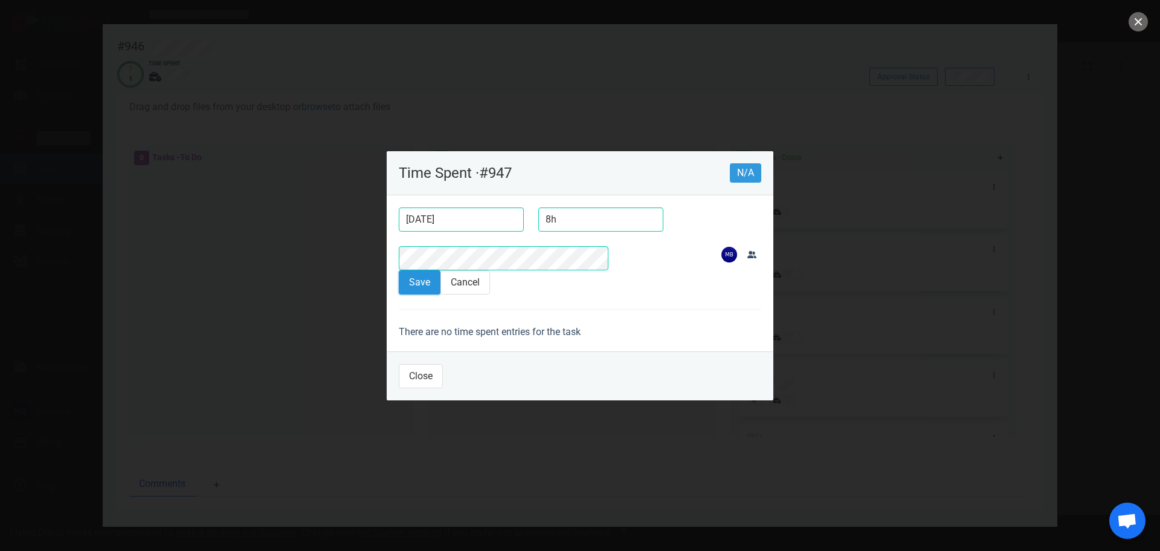
click at [399, 270] on button "Save" at bounding box center [420, 282] width 42 height 24
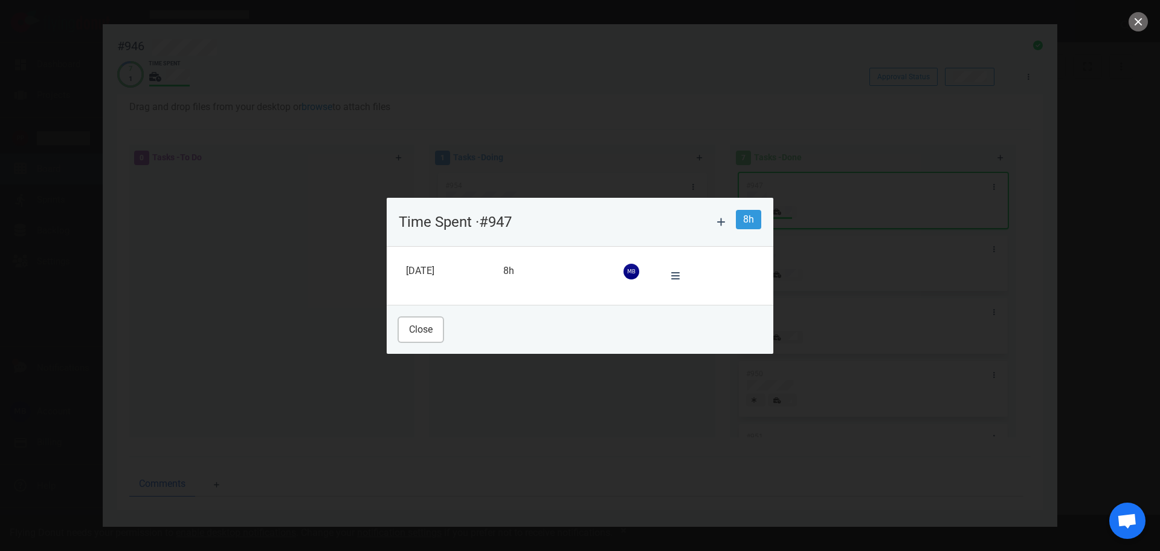
click at [399, 318] on button "Close" at bounding box center [421, 329] width 44 height 24
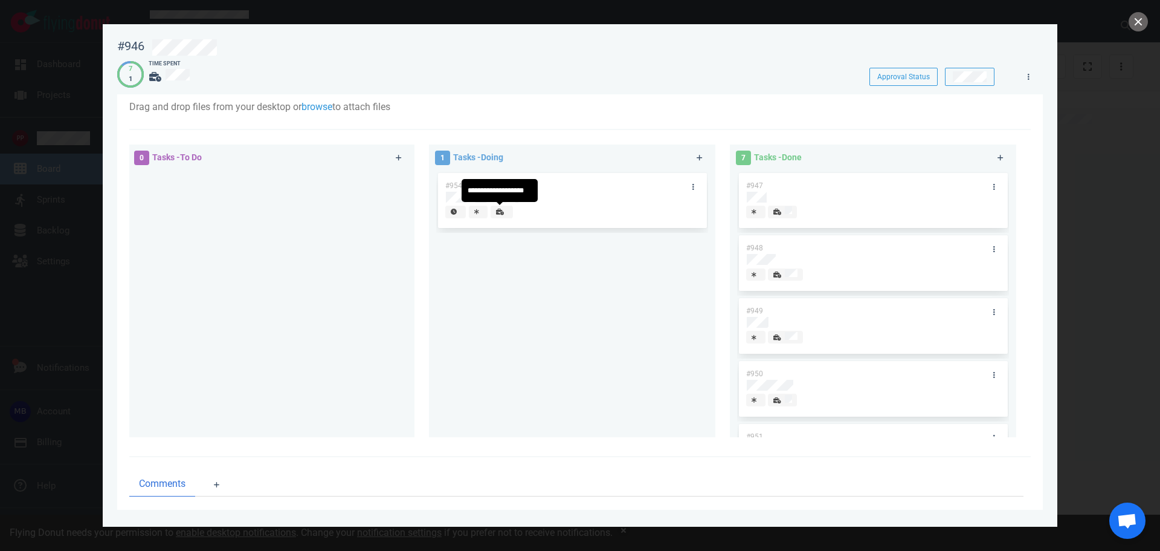
click at [497, 212] on icon at bounding box center [500, 211] width 8 height 6
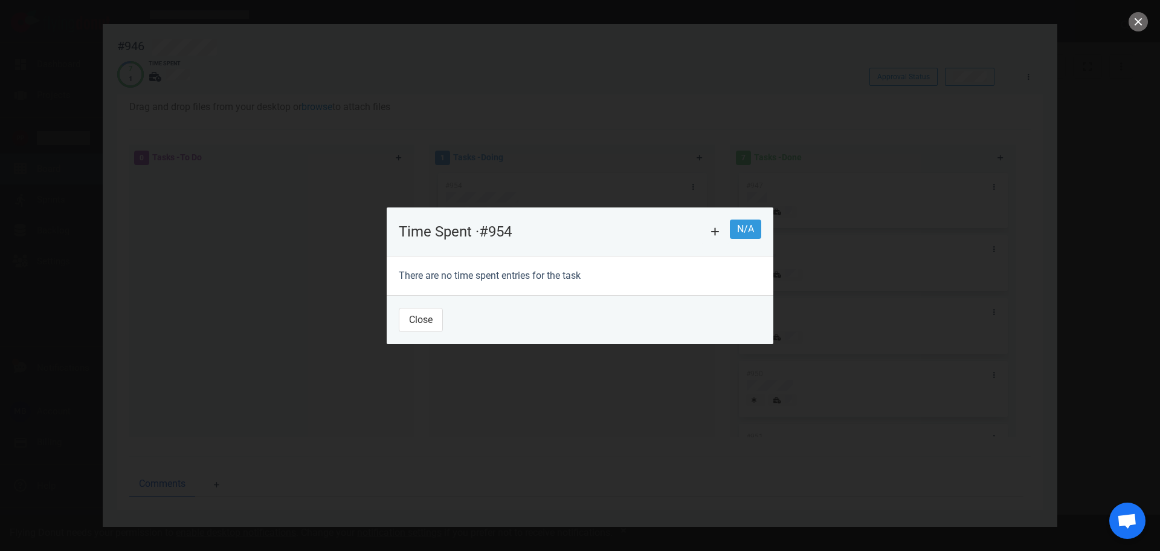
click at [701, 224] on p "Time Spent · #954" at bounding box center [550, 231] width 302 height 15
click at [719, 227] on icon at bounding box center [715, 231] width 8 height 8
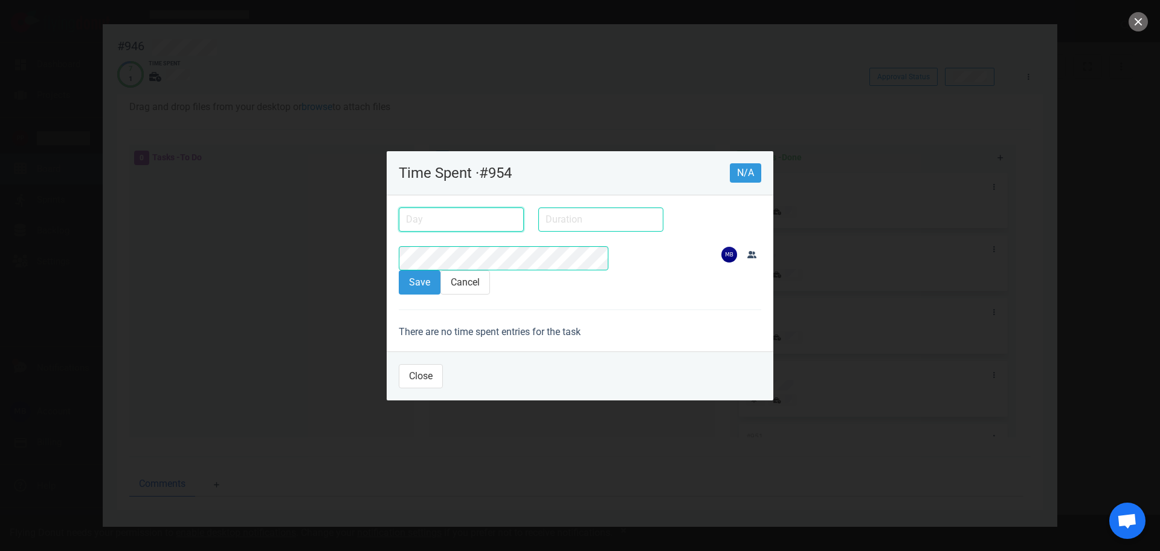
click at [438, 231] on input "text" at bounding box center [461, 219] width 125 height 24
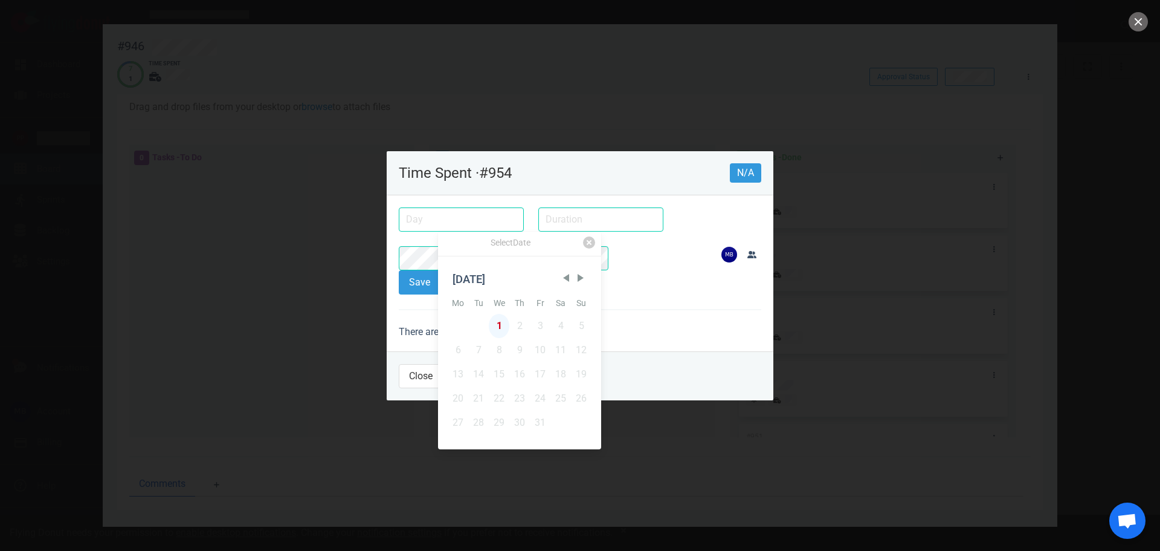
click at [509, 326] on div "1" at bounding box center [499, 326] width 21 height 24
type input "[DATE]"
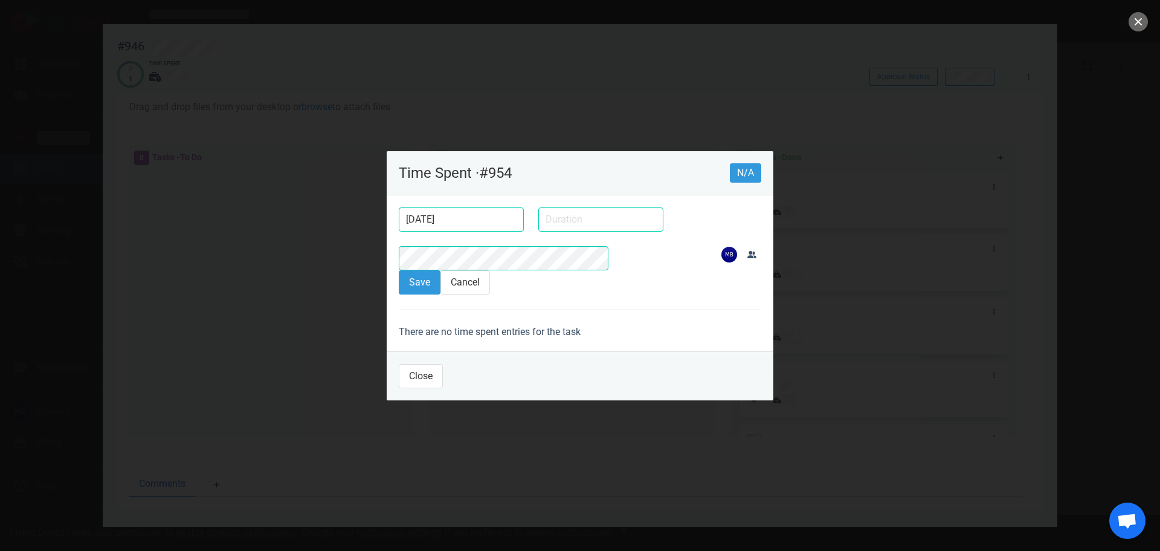
click at [531, 238] on div at bounding box center [601, 219] width 140 height 39
click at [538, 231] on input "text" at bounding box center [600, 219] width 125 height 24
type input "1h"
click at [399, 270] on button "Save" at bounding box center [420, 282] width 42 height 24
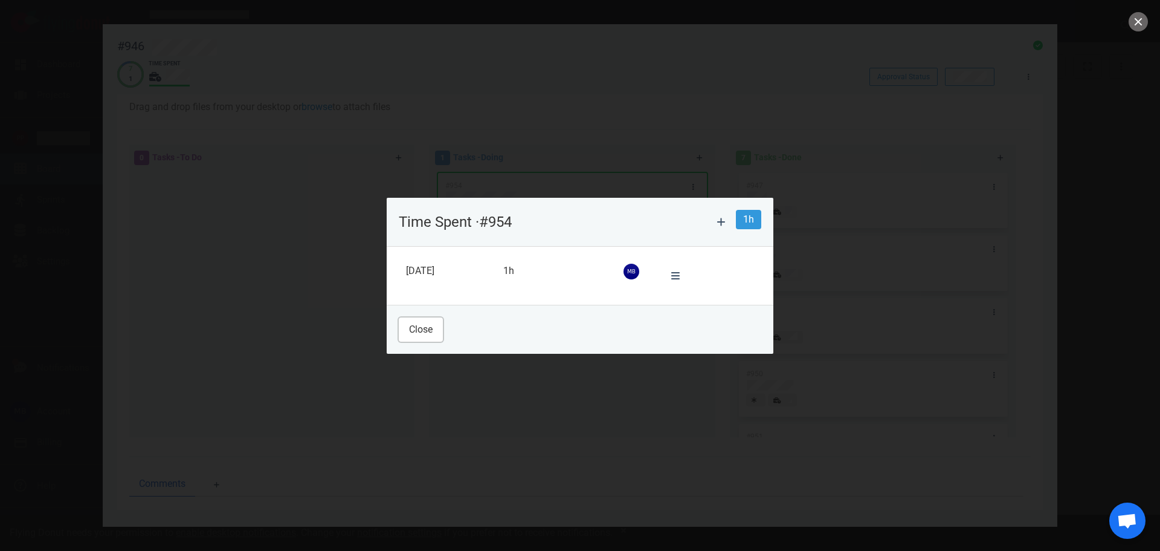
click at [401, 322] on button "Close" at bounding box center [421, 329] width 44 height 24
